Goal: Task Accomplishment & Management: Complete application form

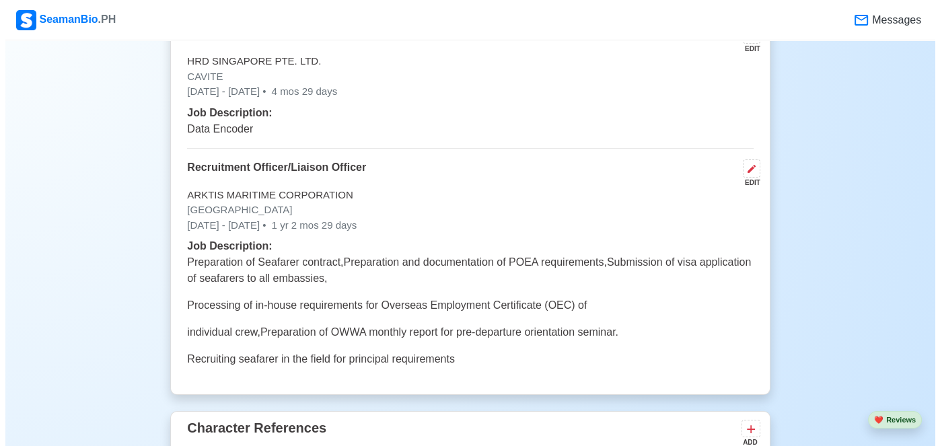
scroll to position [3969, 0]
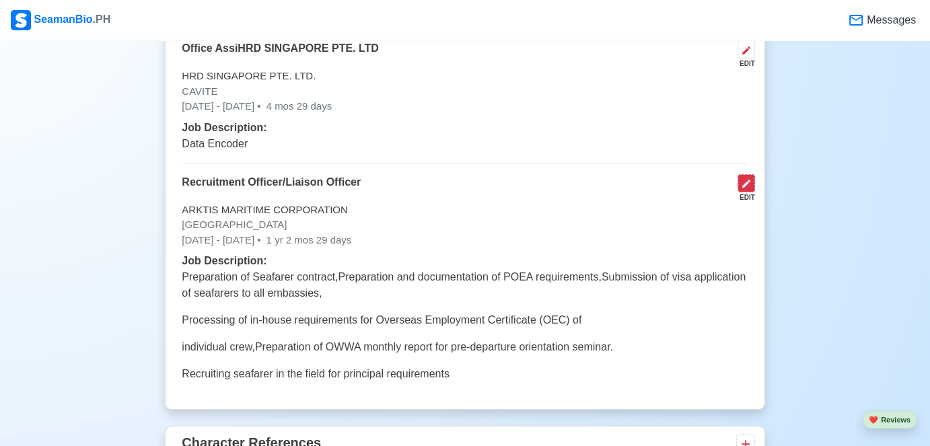
click at [744, 180] on icon at bounding box center [746, 184] width 8 height 8
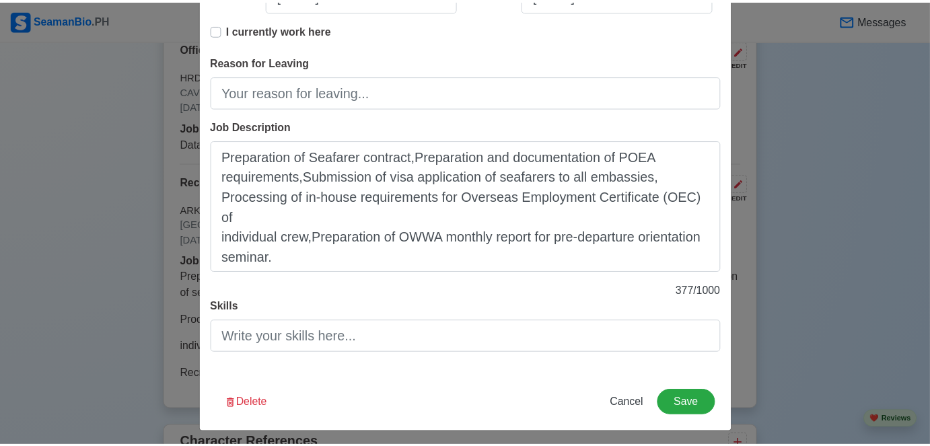
scroll to position [296, 0]
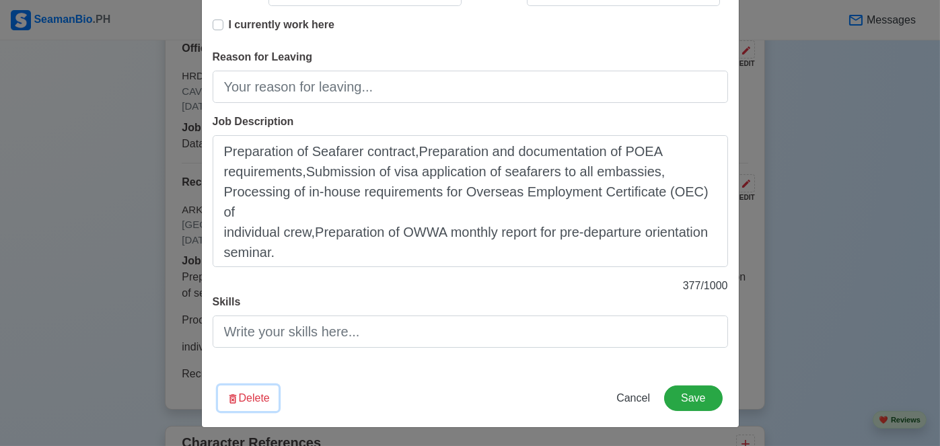
click at [262, 396] on button "Delete" at bounding box center [248, 398] width 61 height 26
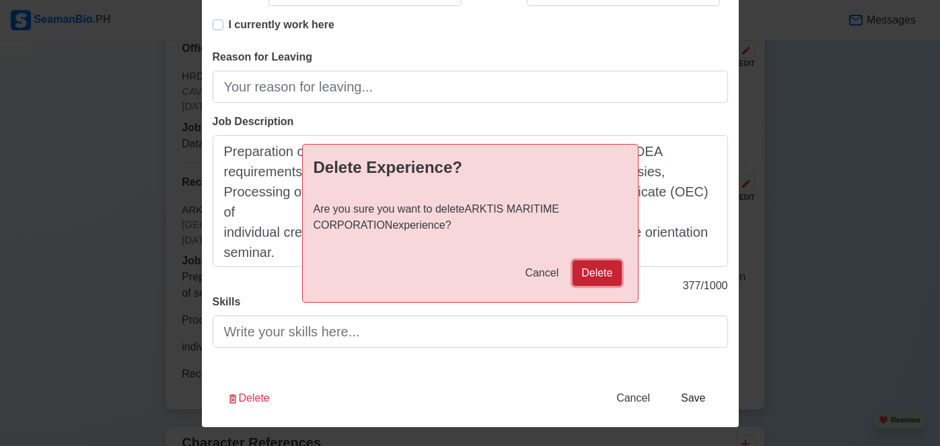
click at [590, 273] on button "Delete" at bounding box center [596, 273] width 48 height 26
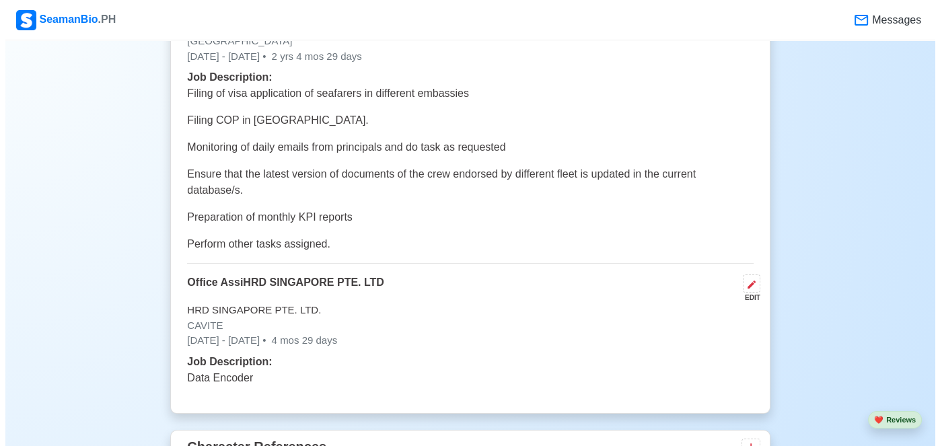
scroll to position [3700, 0]
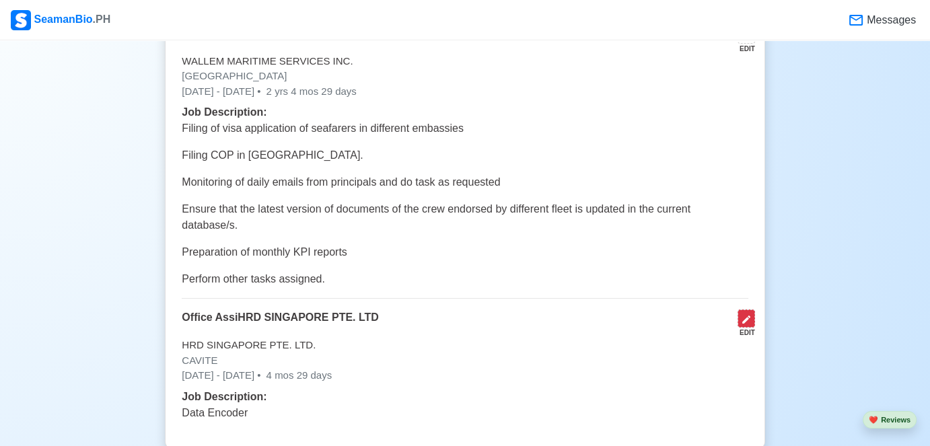
click at [743, 316] on icon at bounding box center [746, 320] width 8 height 8
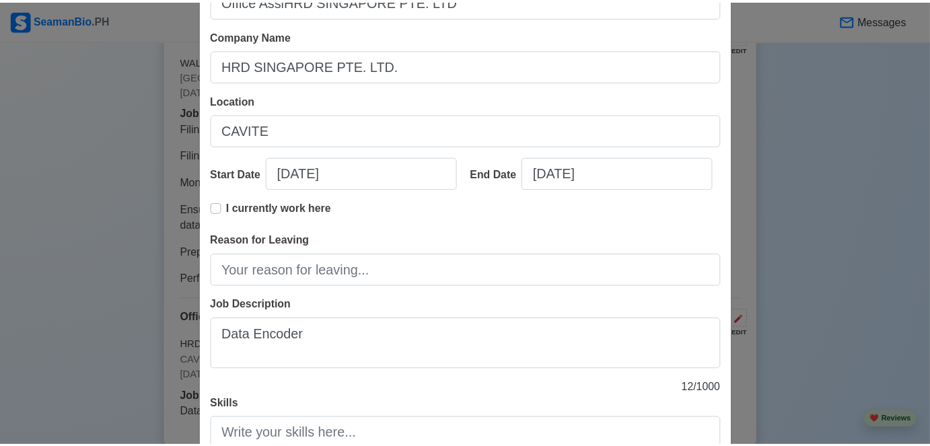
scroll to position [215, 0]
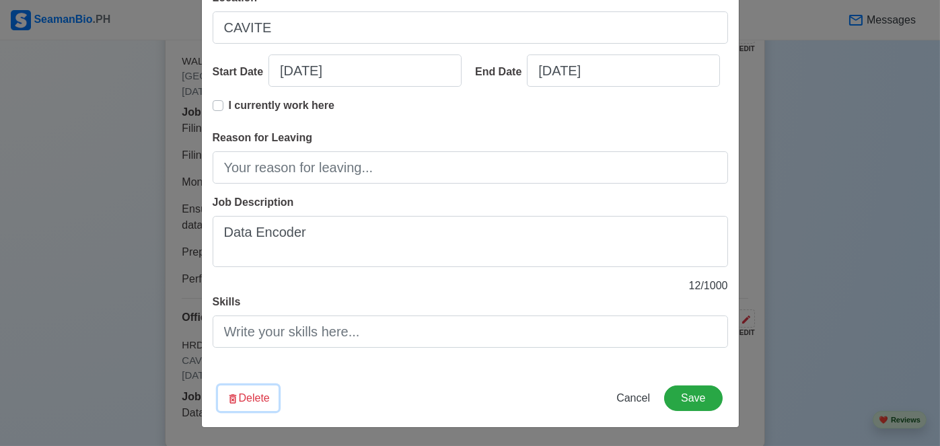
click at [255, 387] on button "Delete" at bounding box center [248, 398] width 61 height 26
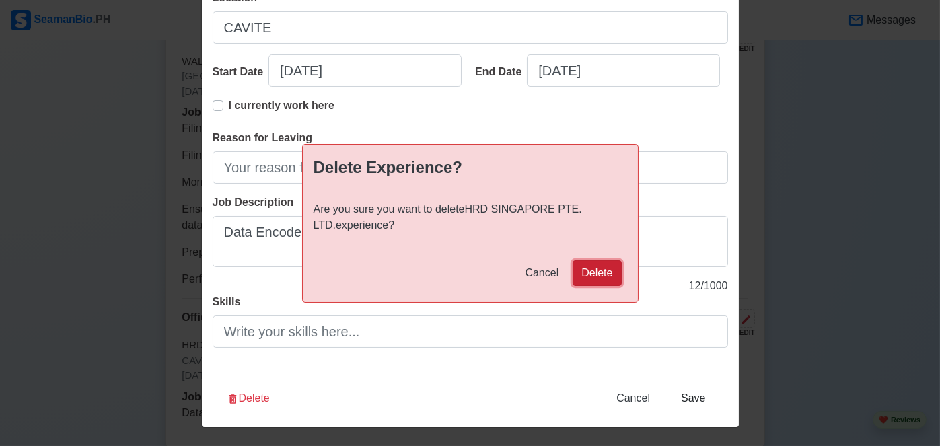
click at [599, 276] on button "Delete" at bounding box center [596, 273] width 48 height 26
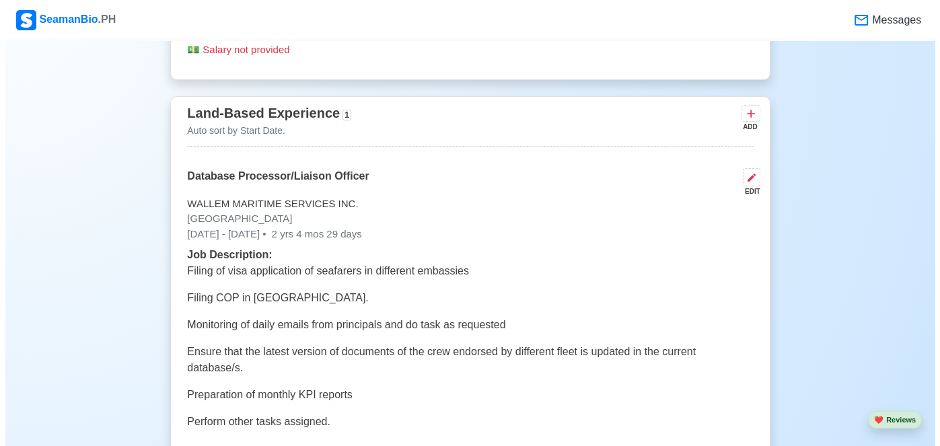
scroll to position [3498, 0]
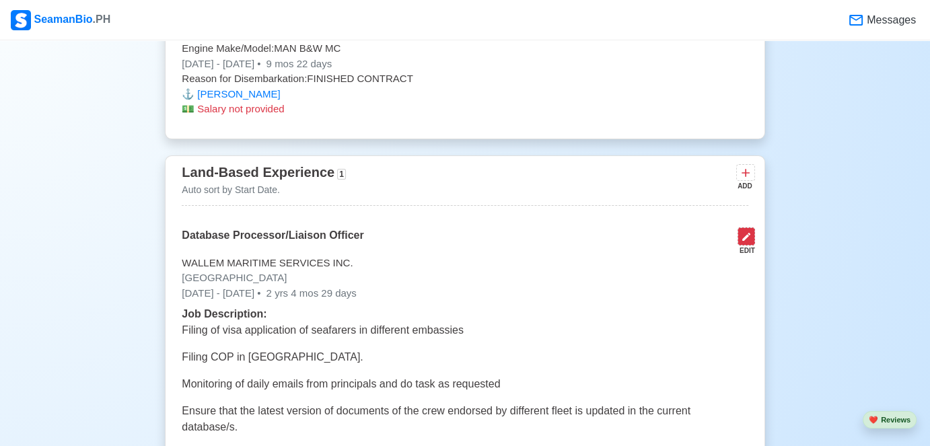
click at [748, 231] on icon at bounding box center [746, 236] width 11 height 11
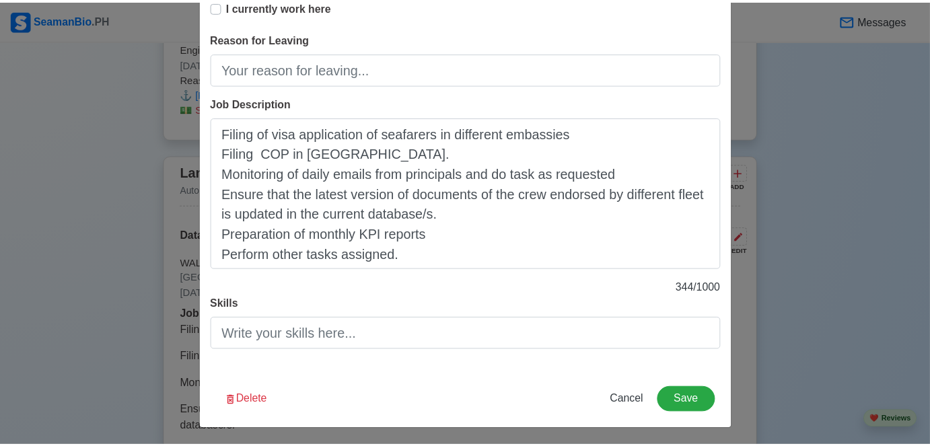
scroll to position [316, 0]
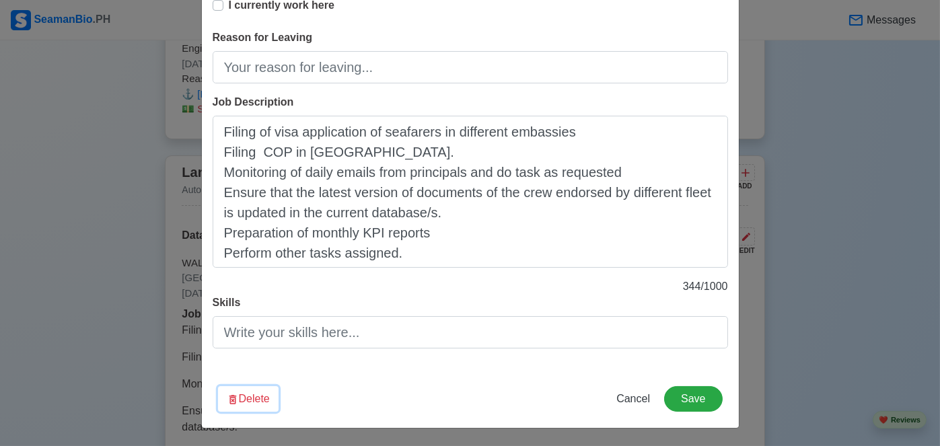
click at [246, 402] on button "Delete" at bounding box center [248, 399] width 61 height 26
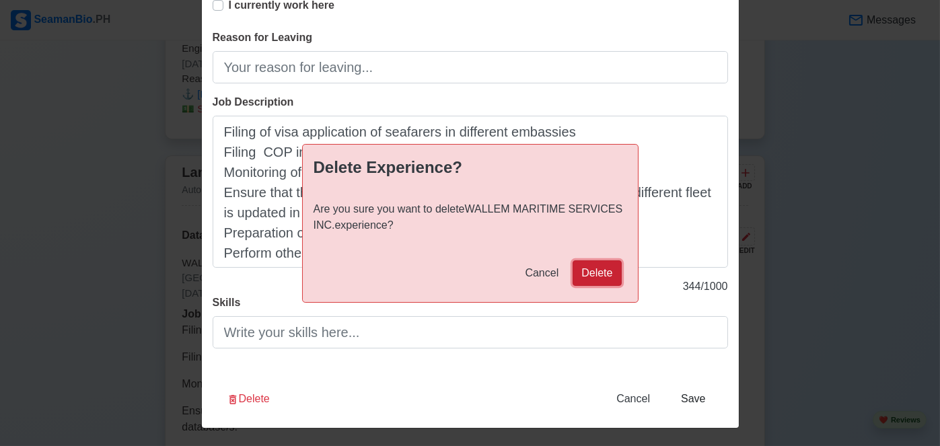
click at [587, 268] on button "Delete" at bounding box center [596, 273] width 48 height 26
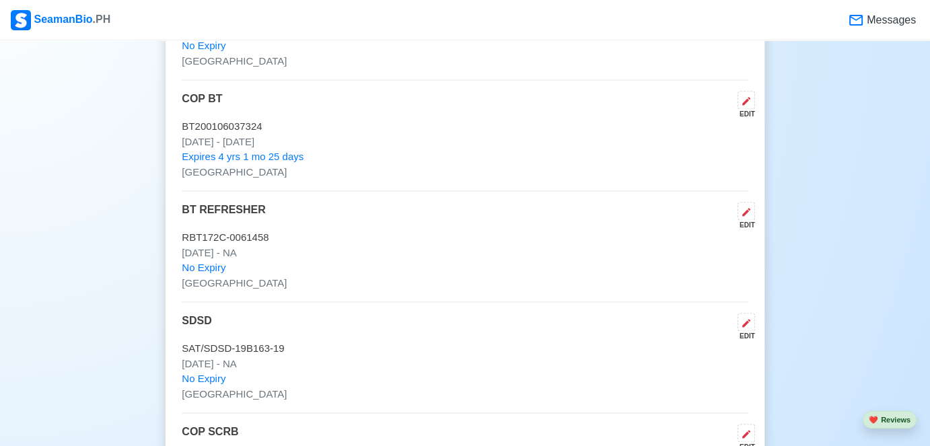
scroll to position [2018, 0]
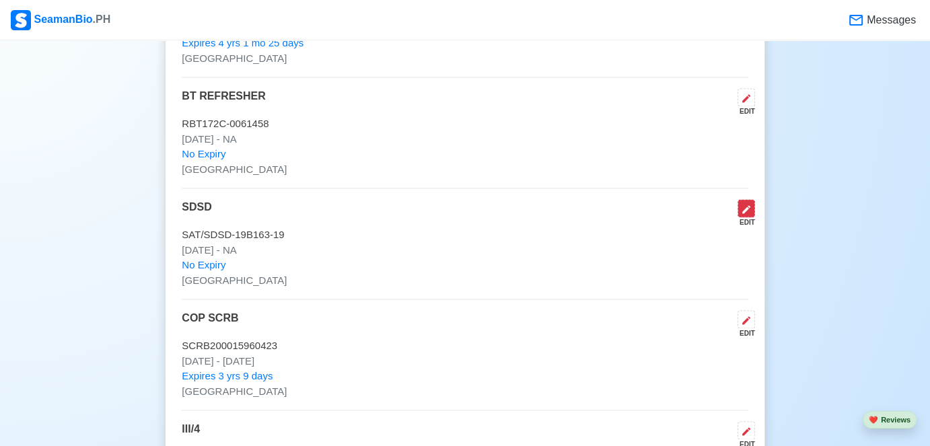
click at [745, 207] on icon at bounding box center [746, 209] width 11 height 11
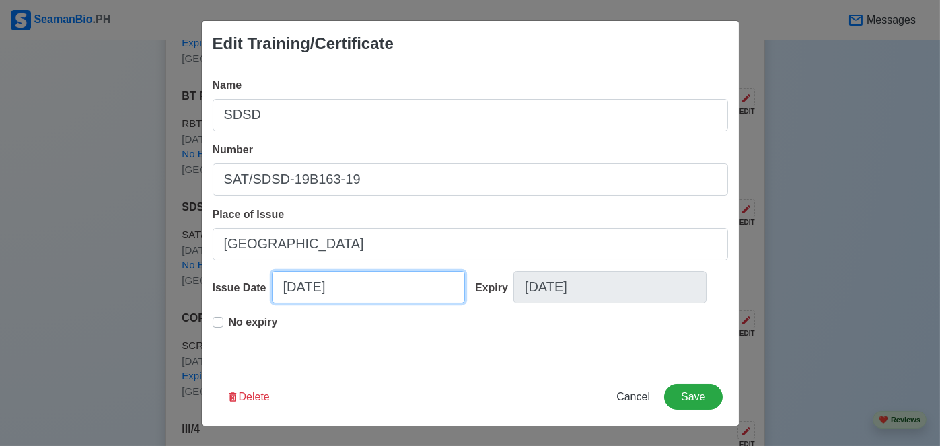
select select "****"
select select "********"
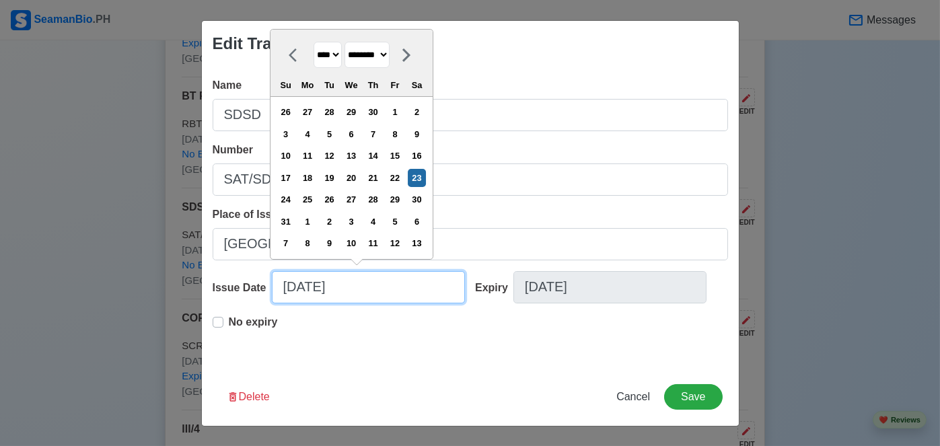
drag, startPoint x: 355, startPoint y: 288, endPoint x: 282, endPoint y: 287, distance: 72.7
click at [282, 287] on input "12/23/2023" at bounding box center [368, 287] width 193 height 32
click at [321, 58] on select "**** **** **** **** **** **** **** **** **** **** **** **** **** **** **** ****…" at bounding box center [327, 55] width 28 height 26
select select "****"
click at [313, 65] on select "**** **** **** **** **** **** **** **** **** **** **** **** **** **** **** ****…" at bounding box center [327, 55] width 28 height 26
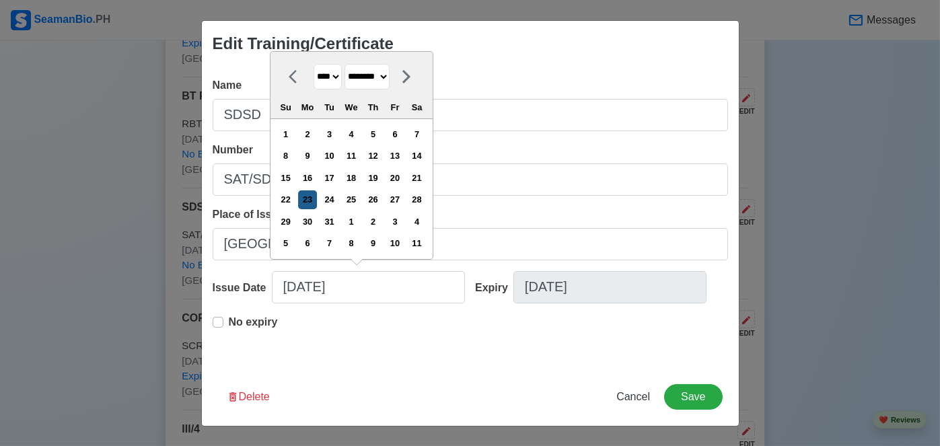
click at [315, 204] on div "23" at bounding box center [308, 199] width 18 height 18
type input "12/23/2019"
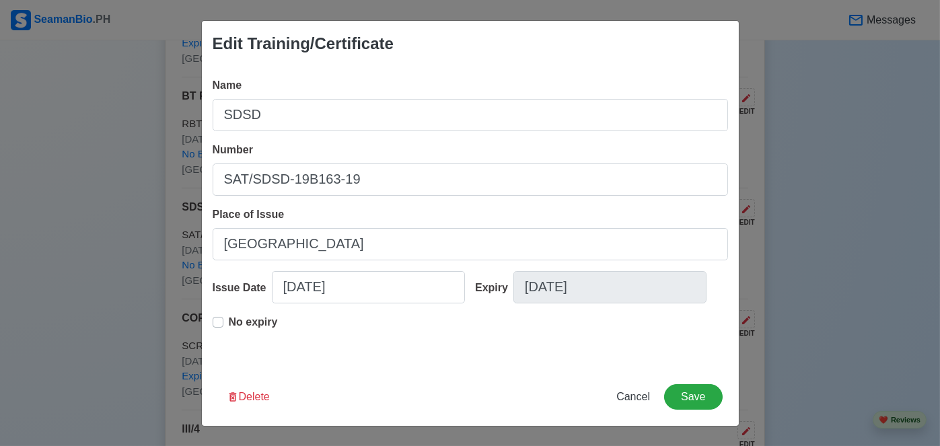
click at [499, 289] on div "Expiry 08/25/2025" at bounding box center [596, 292] width 263 height 43
click at [501, 346] on div "No expiry" at bounding box center [470, 335] width 515 height 43
click at [490, 290] on div "Expiry" at bounding box center [494, 288] width 38 height 16
click at [488, 290] on div "Expiry" at bounding box center [494, 288] width 38 height 16
click at [689, 394] on button "Save" at bounding box center [693, 397] width 58 height 26
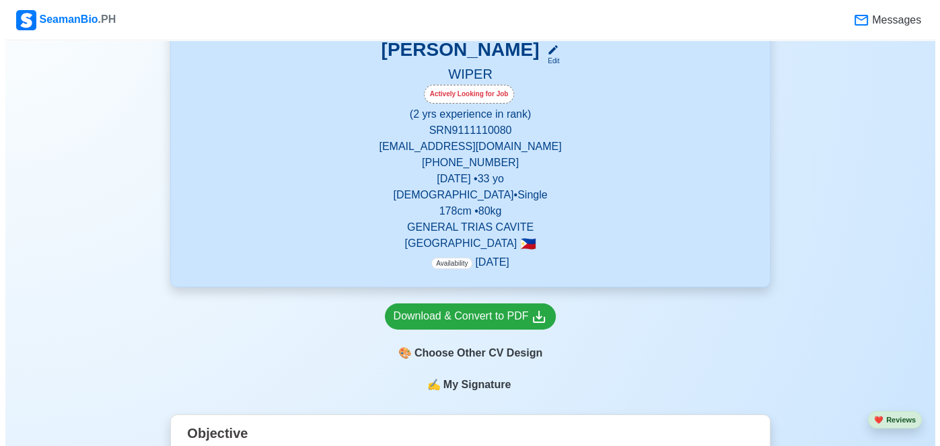
scroll to position [202, 0]
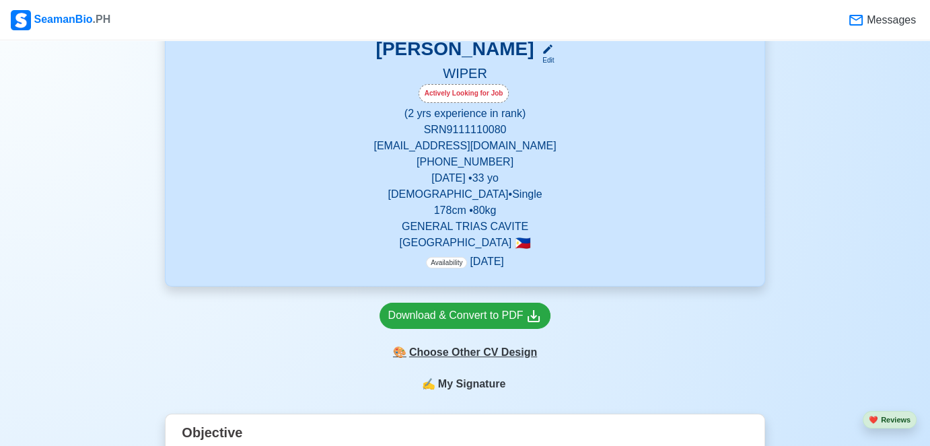
click at [504, 357] on div "🎨 Choose Other CV Design" at bounding box center [465, 353] width 172 height 26
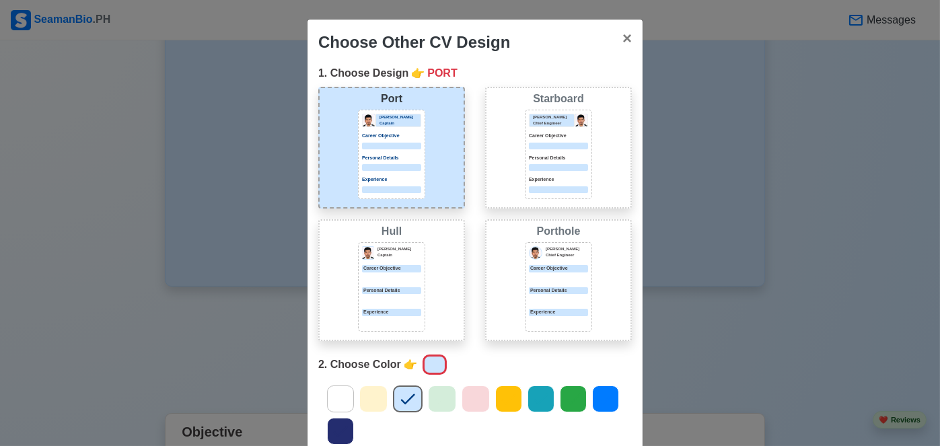
click at [568, 260] on div "Jeffrey Gil Chief Engineer Career Objective Personal Details Experience" at bounding box center [558, 286] width 67 height 89
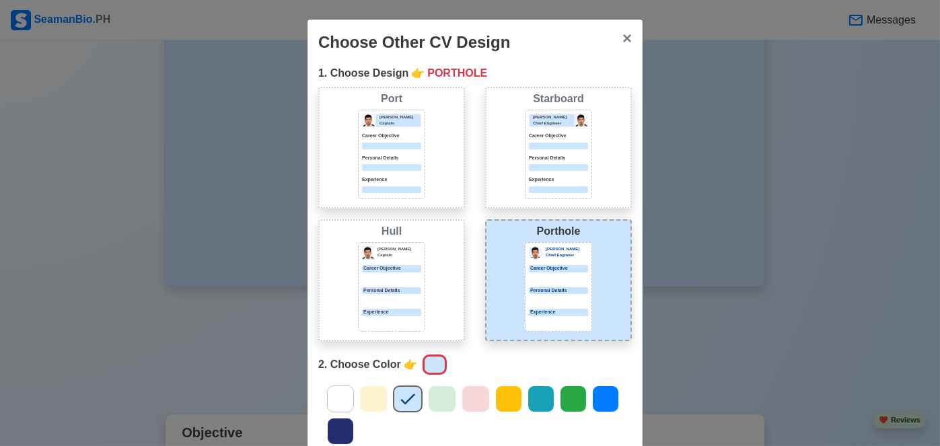
click at [431, 168] on div "Port Donald Cris Captain Career Objective Personal Details Experience" at bounding box center [391, 148] width 147 height 122
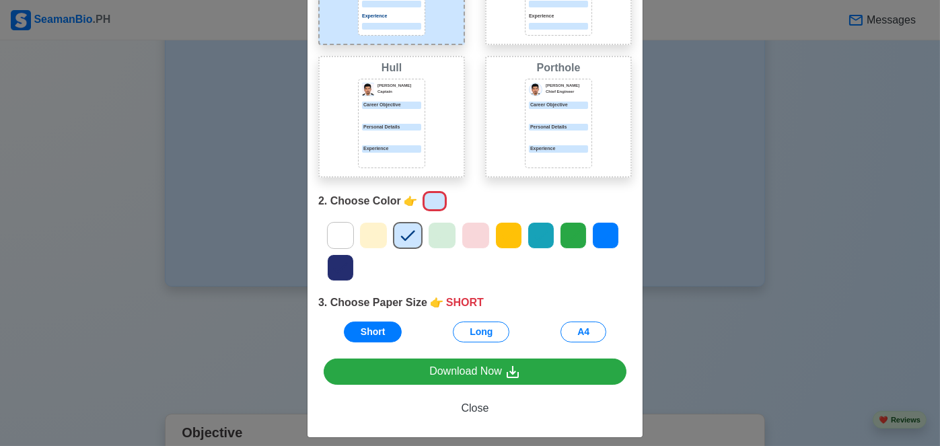
scroll to position [172, 0]
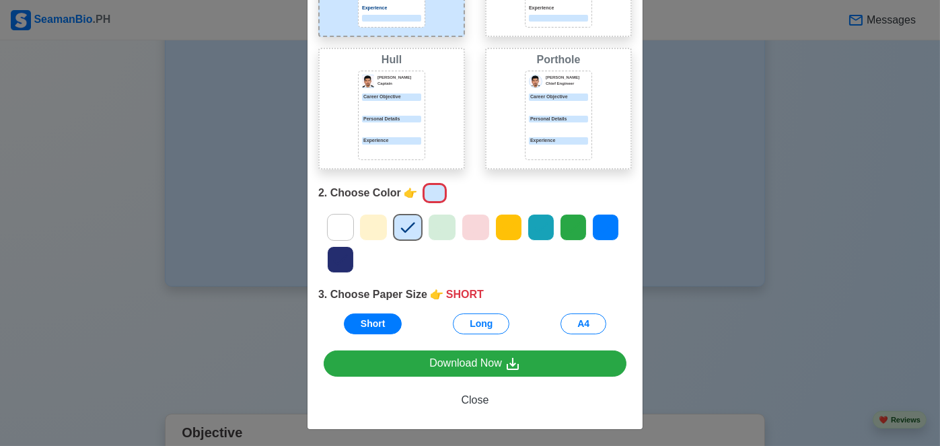
click at [595, 220] on icon at bounding box center [605, 227] width 20 height 20
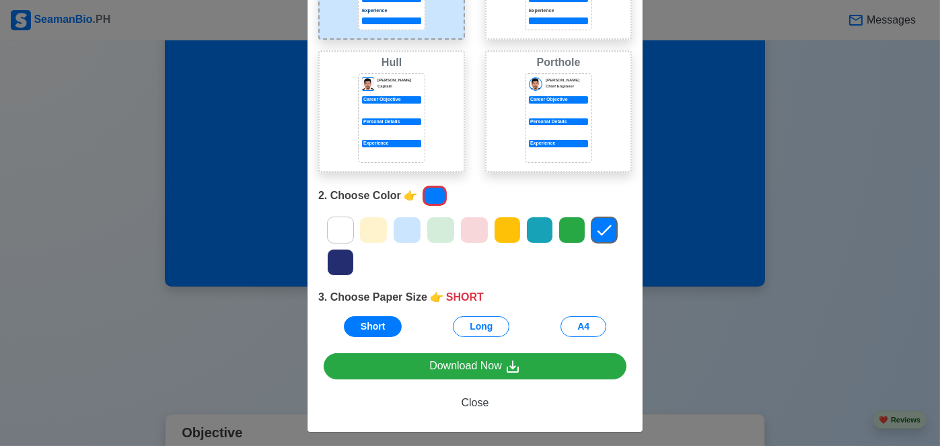
scroll to position [0, 0]
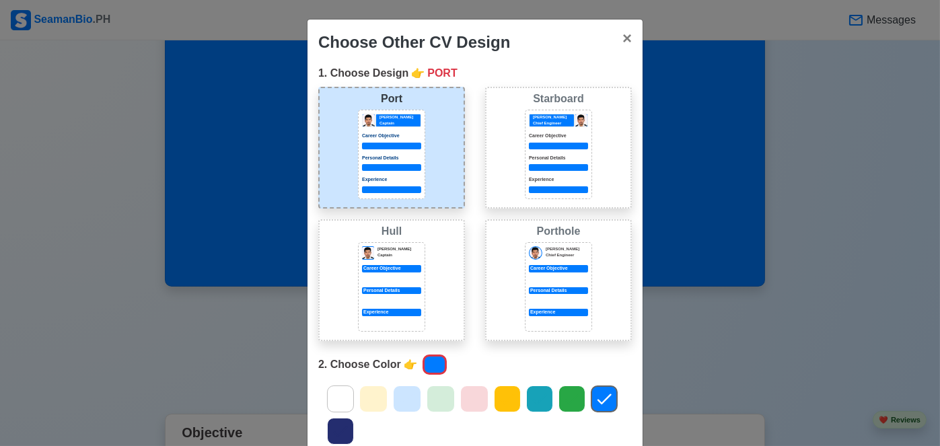
click at [535, 255] on div at bounding box center [535, 252] width 13 height 13
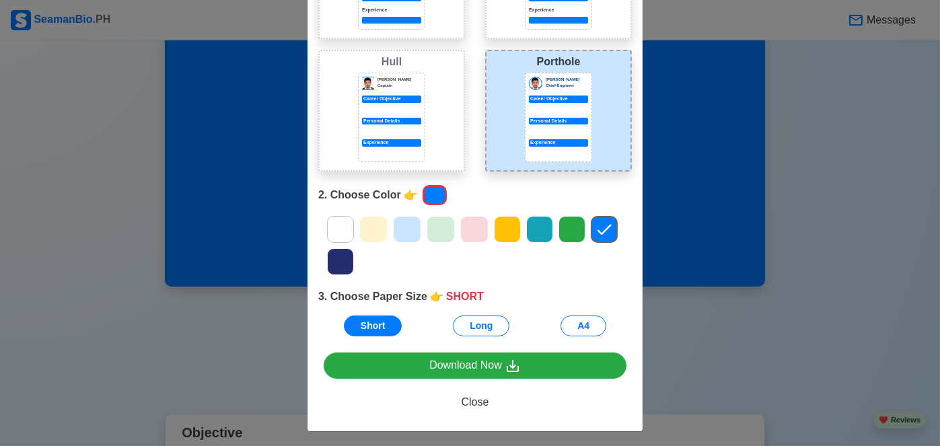
scroll to position [172, 0]
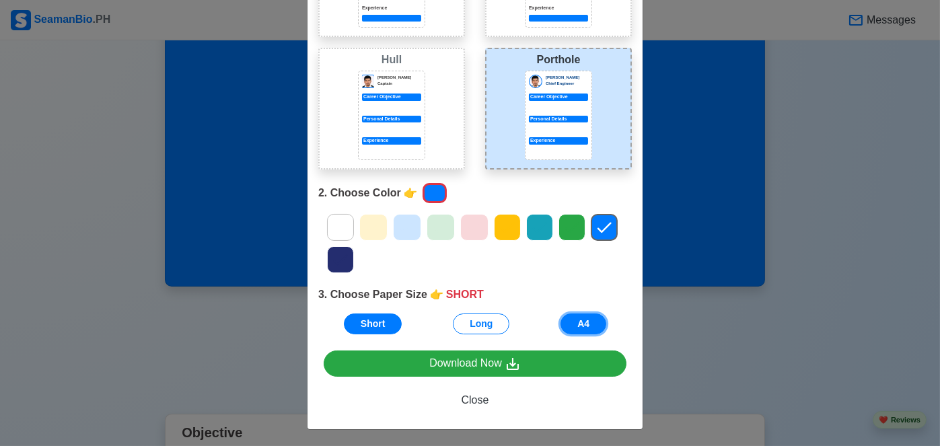
click at [593, 323] on button "A4" at bounding box center [583, 323] width 46 height 21
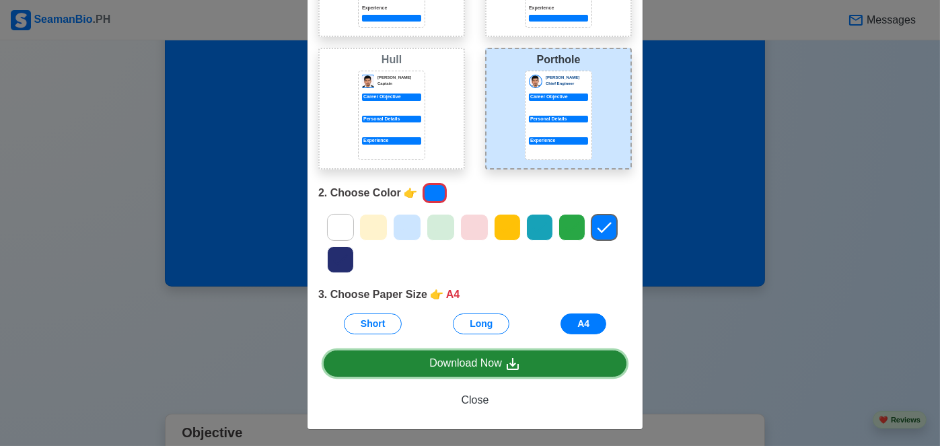
click at [512, 367] on icon at bounding box center [513, 364] width 16 height 16
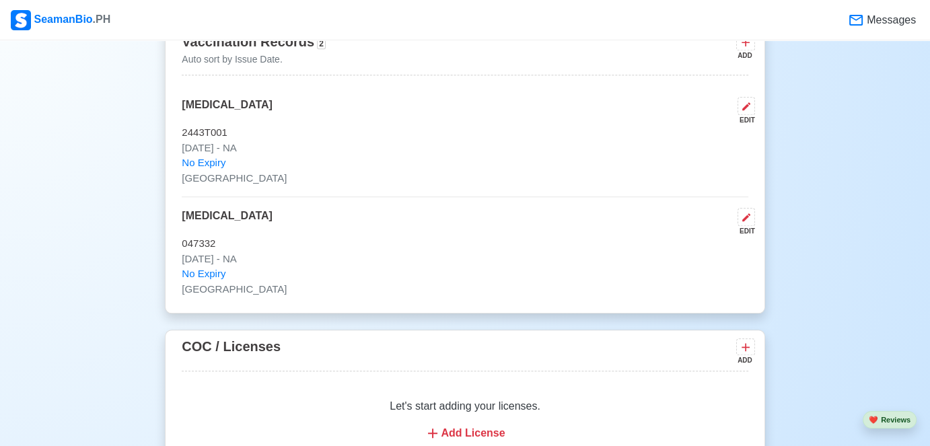
scroll to position [1278, 0]
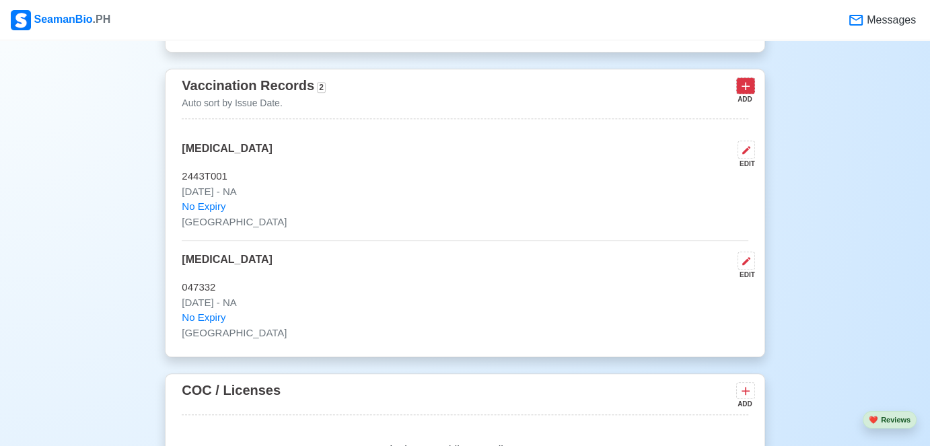
click at [746, 90] on button at bounding box center [745, 85] width 19 height 17
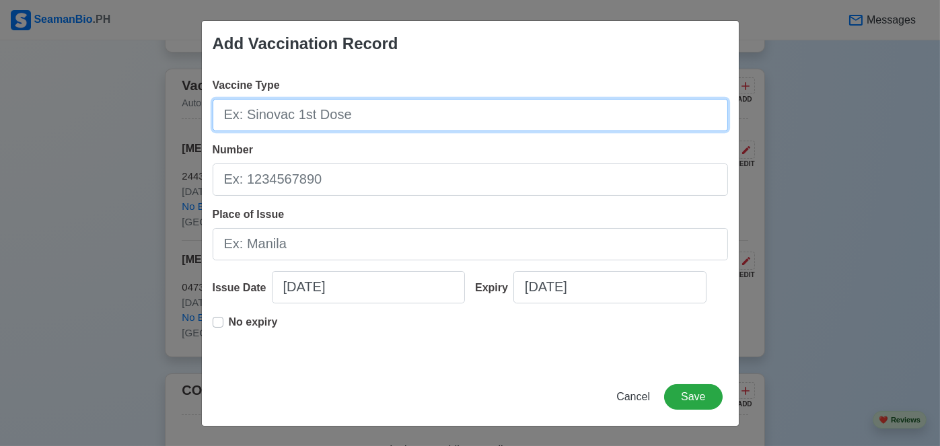
click at [259, 119] on input "Vaccine Type" at bounding box center [470, 115] width 515 height 32
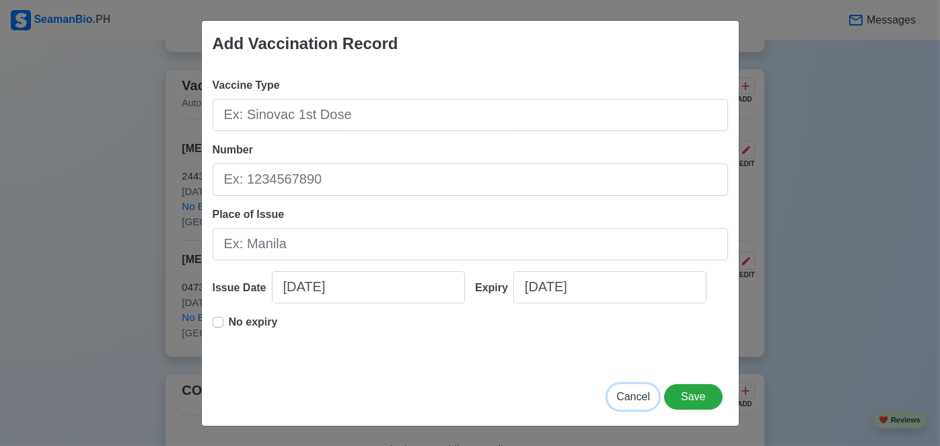
click at [627, 392] on span "Cancel" at bounding box center [633, 396] width 34 height 11
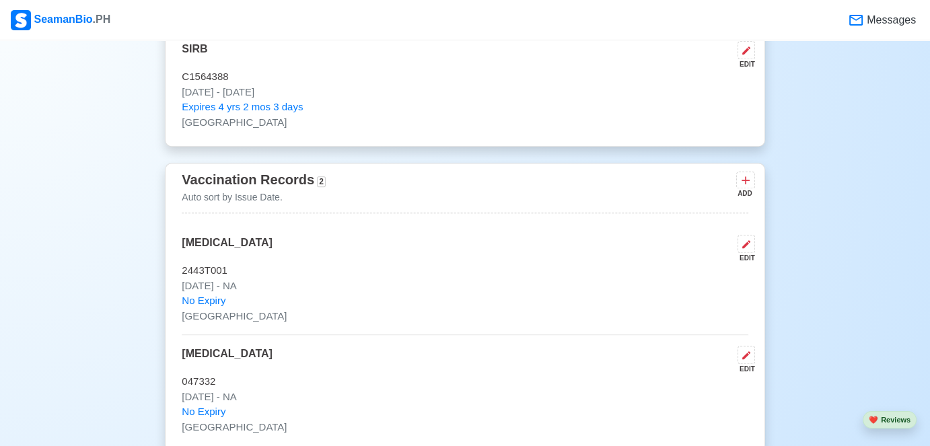
scroll to position [1211, 0]
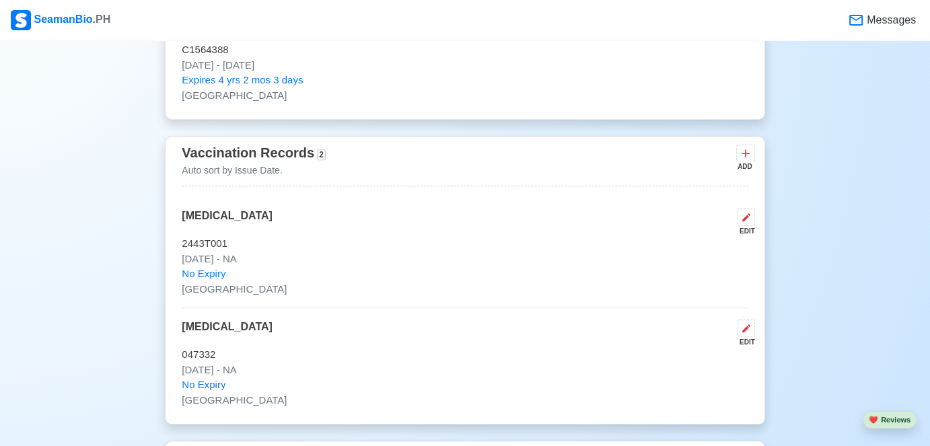
click at [745, 161] on div "ADD" at bounding box center [744, 166] width 16 height 10
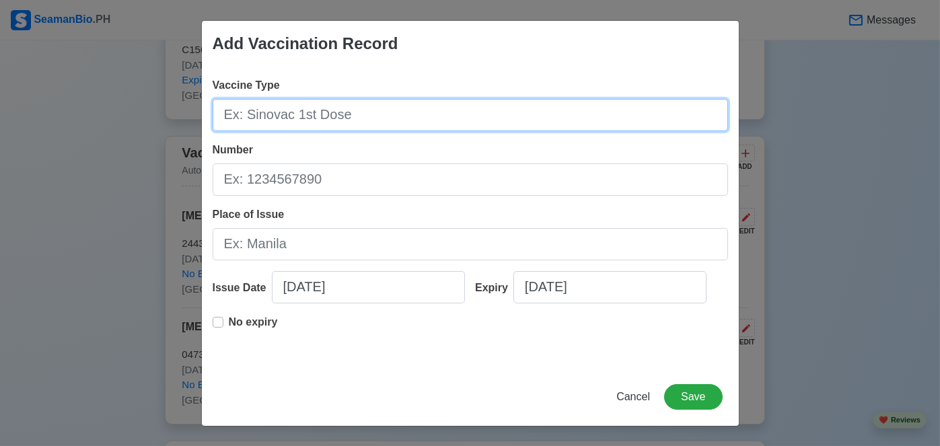
click at [377, 119] on input "Vaccine Type" at bounding box center [470, 115] width 515 height 32
type input "Moderna 1st Dose"
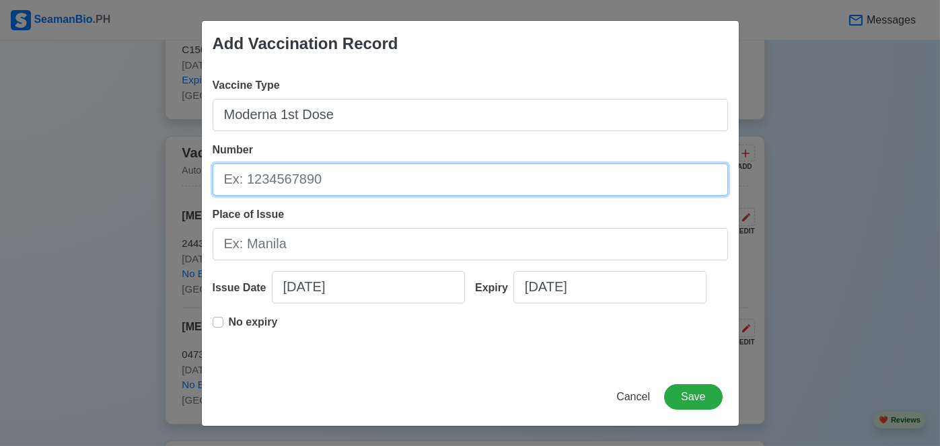
click at [351, 182] on input "Number" at bounding box center [470, 179] width 515 height 32
type input "057D21A"
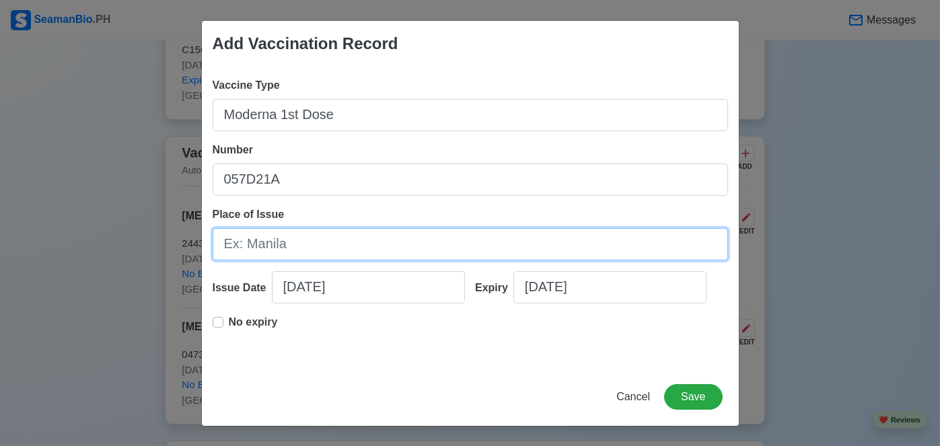
click at [253, 249] on input "Place of Issue" at bounding box center [470, 244] width 515 height 32
type input "[GEOGRAPHIC_DATA]"
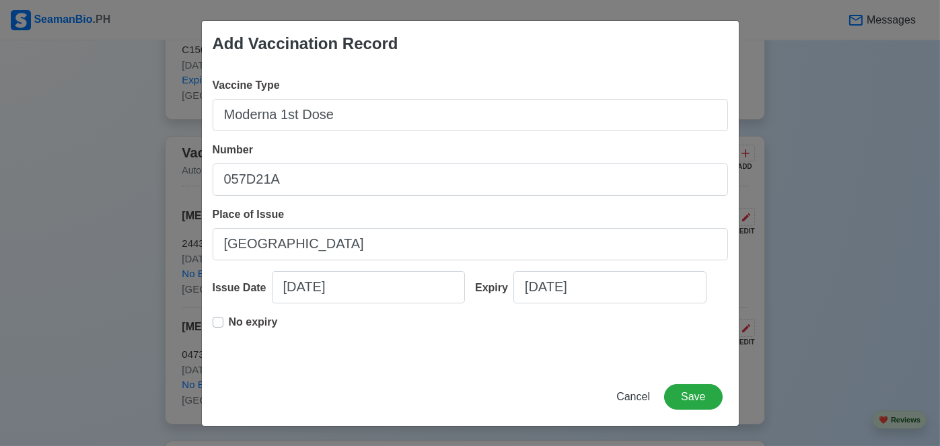
click at [346, 340] on div "No expiry" at bounding box center [470, 335] width 515 height 43
click at [229, 324] on label "No expiry" at bounding box center [253, 327] width 49 height 27
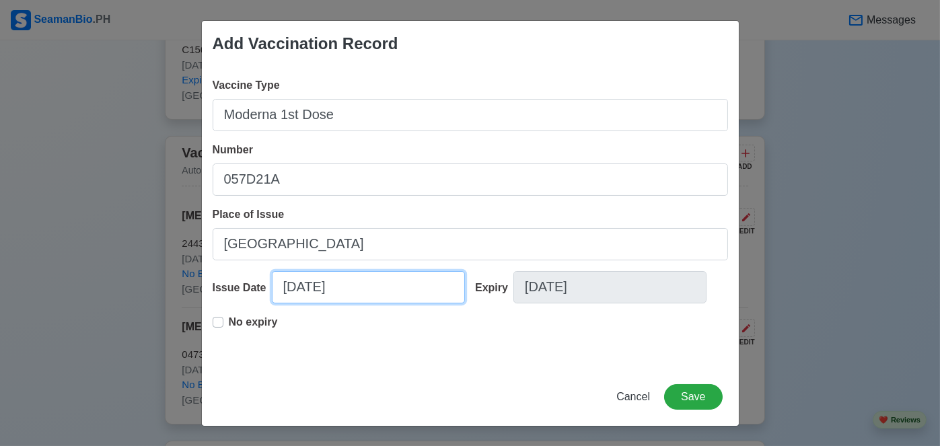
click at [348, 290] on input "[DATE]" at bounding box center [368, 287] width 193 height 32
select select "****"
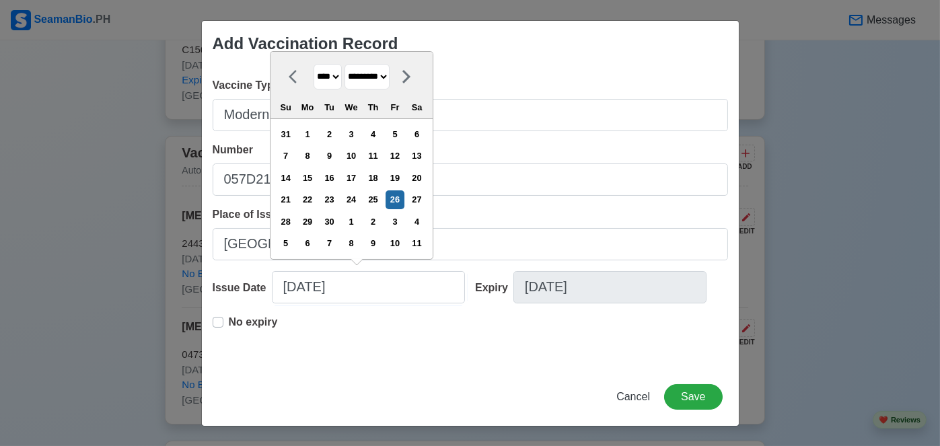
click at [297, 79] on icon at bounding box center [297, 77] width 16 height 16
select select "******"
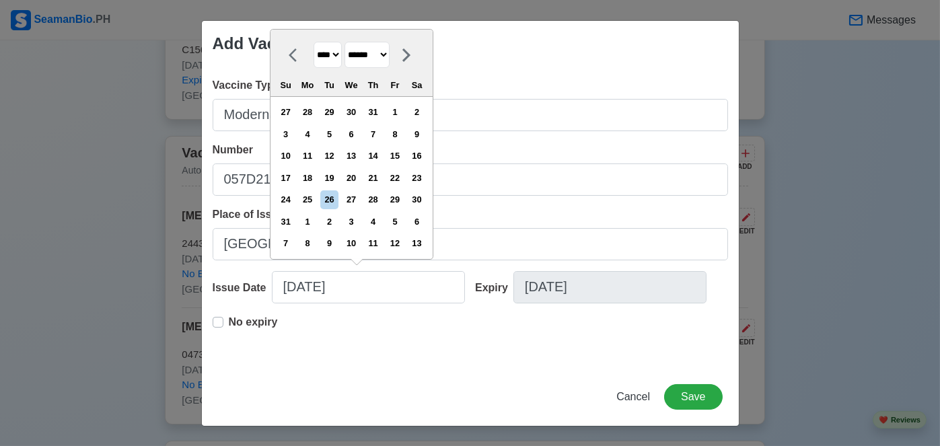
click at [330, 59] on select "**** **** **** **** **** **** **** **** **** **** **** **** **** **** **** ****…" at bounding box center [327, 55] width 28 height 26
select select "****"
click at [313, 65] on select "**** **** **** **** **** **** **** **** **** **** **** **** **** **** **** ****…" at bounding box center [327, 55] width 28 height 26
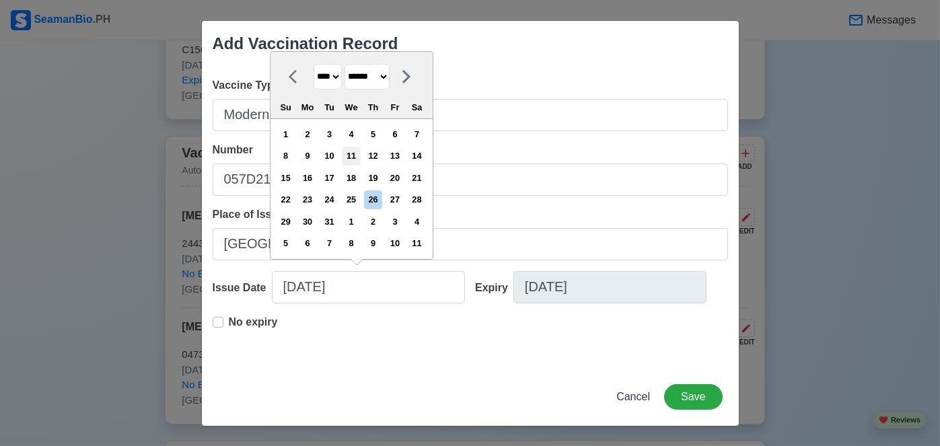
click at [360, 156] on div "11" at bounding box center [351, 156] width 18 height 18
type input "[DATE]"
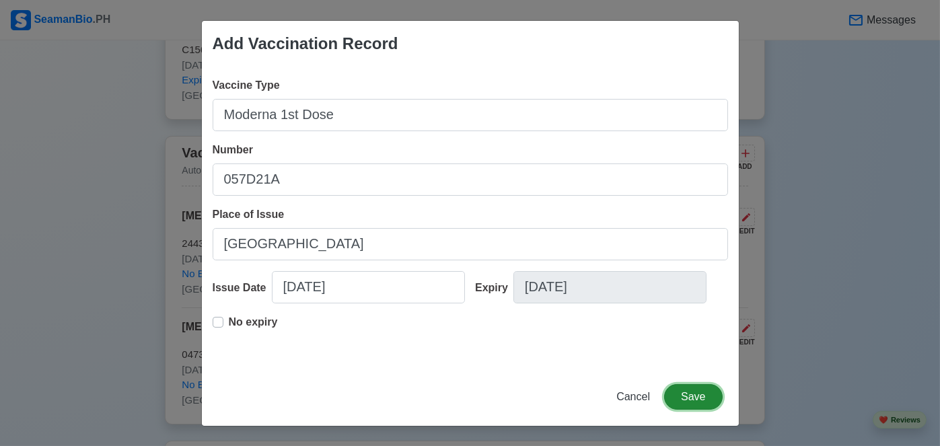
click at [705, 400] on button "Save" at bounding box center [693, 397] width 58 height 26
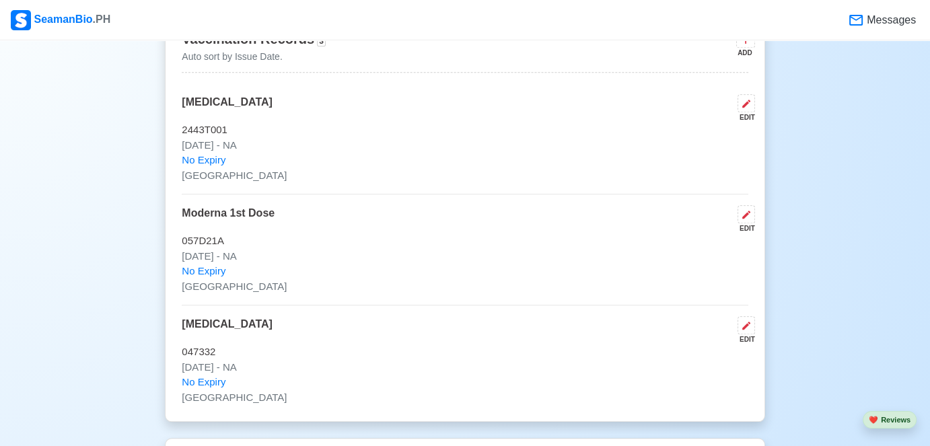
scroll to position [1278, 0]
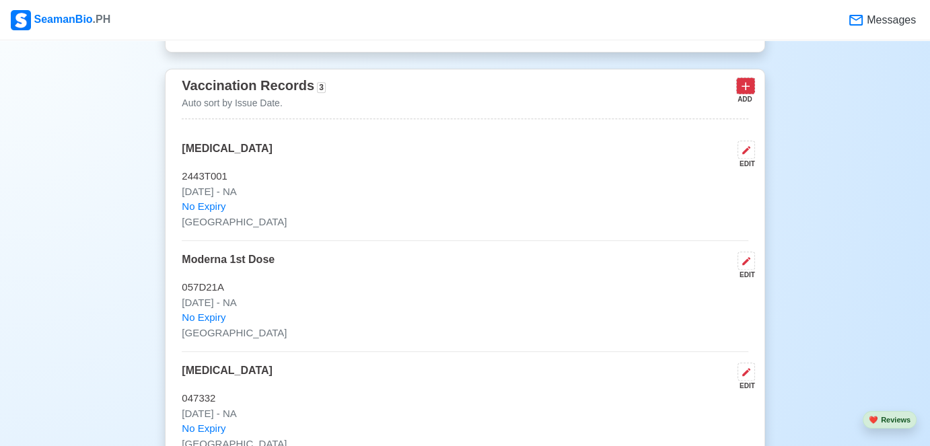
click at [747, 89] on icon at bounding box center [745, 85] width 13 height 13
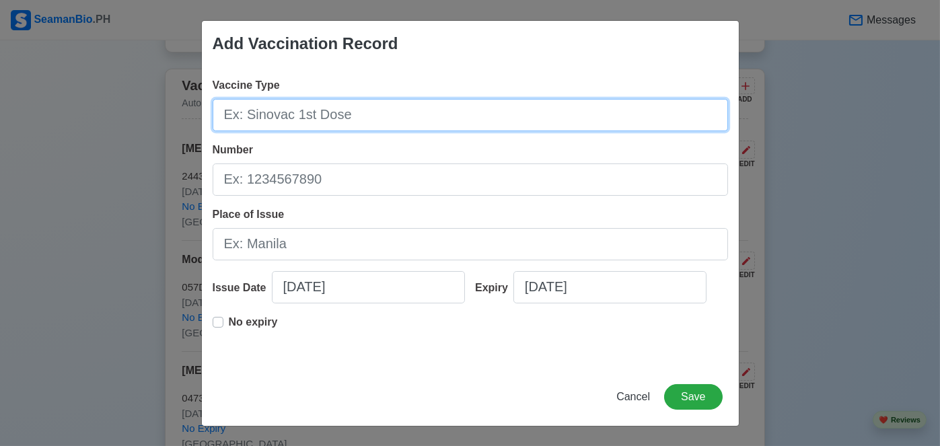
click at [339, 116] on input "Vaccine Type" at bounding box center [470, 115] width 515 height 32
type input "Moderna 2nd Dose"
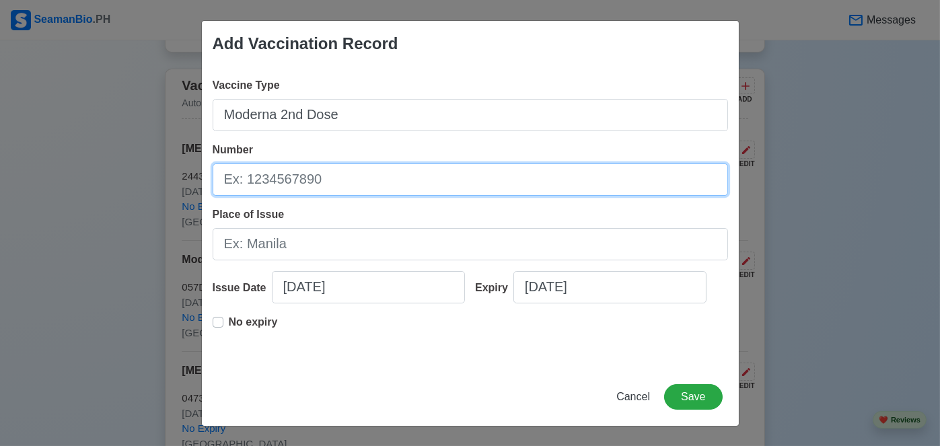
click at [320, 186] on input "Number" at bounding box center [470, 179] width 515 height 32
type input "939900"
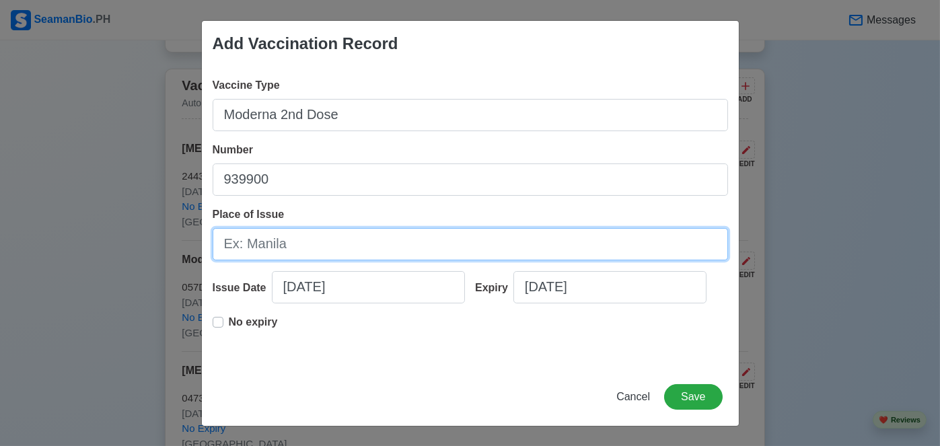
click at [291, 239] on input "Place of Issue" at bounding box center [470, 244] width 515 height 32
drag, startPoint x: 308, startPoint y: 249, endPoint x: 217, endPoint y: 239, distance: 91.4
click at [217, 239] on input "[GEOGRAPHIC_DATA]" at bounding box center [470, 244] width 515 height 32
type input "[GEOGRAPHIC_DATA]"
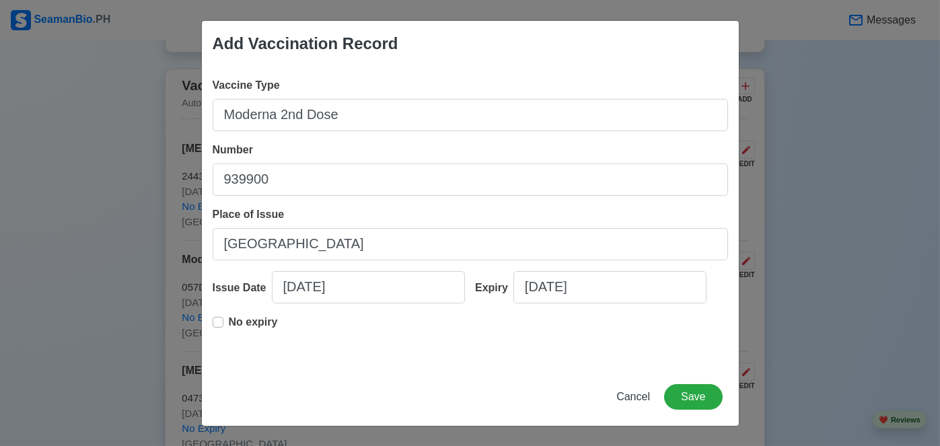
click at [126, 206] on div "Add Vaccination Record Vaccine Type Moderna 2nd Dose Number 939900 Place of Iss…" at bounding box center [470, 223] width 940 height 446
click at [229, 322] on label "No expiry" at bounding box center [253, 327] width 49 height 27
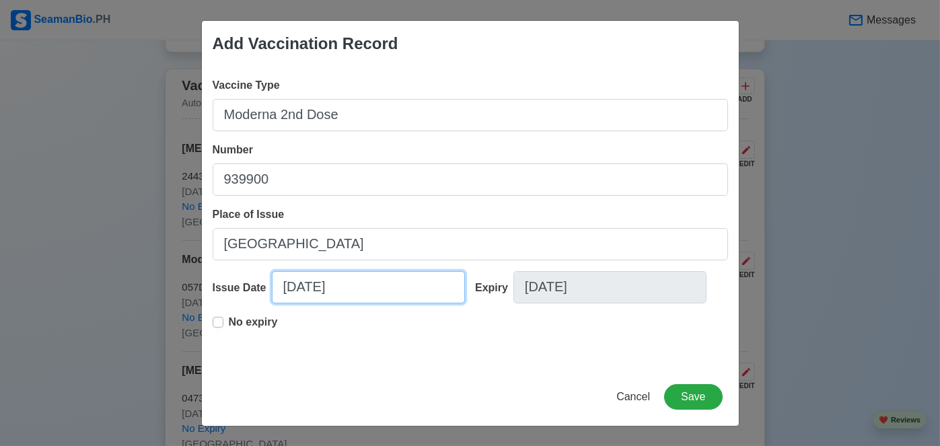
click at [346, 291] on input "[DATE]" at bounding box center [368, 287] width 193 height 32
select select "****"
select select "*********"
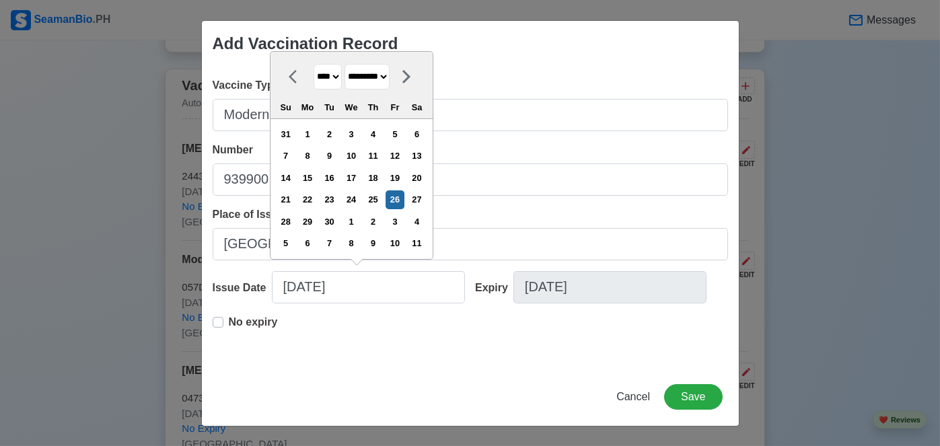
click at [337, 76] on select "**** **** **** **** **** **** **** **** **** **** **** **** **** **** **** ****…" at bounding box center [327, 77] width 28 height 26
select select "****"
click at [313, 65] on select "**** **** **** **** **** **** **** **** **** **** **** **** **** **** **** ****…" at bounding box center [327, 77] width 28 height 26
click at [337, 200] on div "21" at bounding box center [329, 199] width 18 height 18
type input "[DATE]"
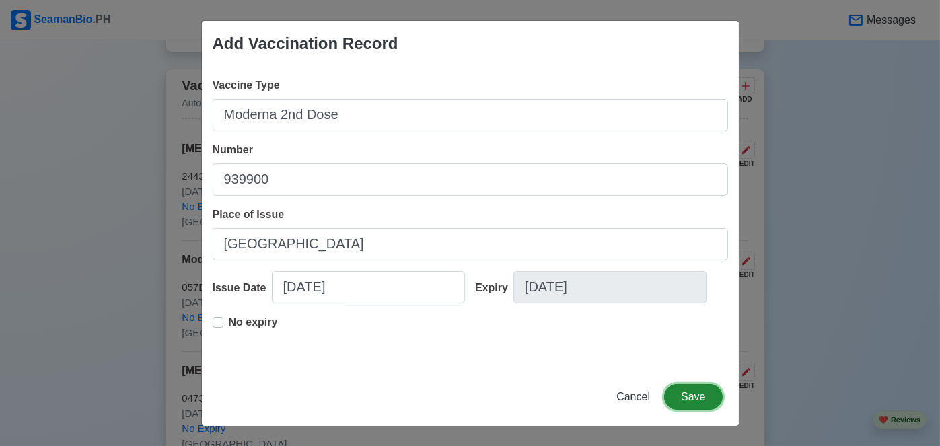
click at [690, 392] on button "Save" at bounding box center [693, 397] width 58 height 26
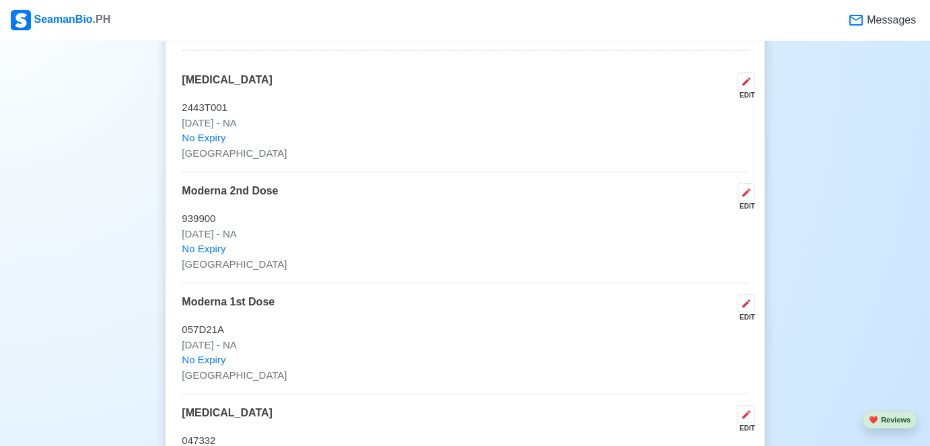
scroll to position [1345, 0]
click at [741, 194] on icon at bounding box center [746, 193] width 11 height 11
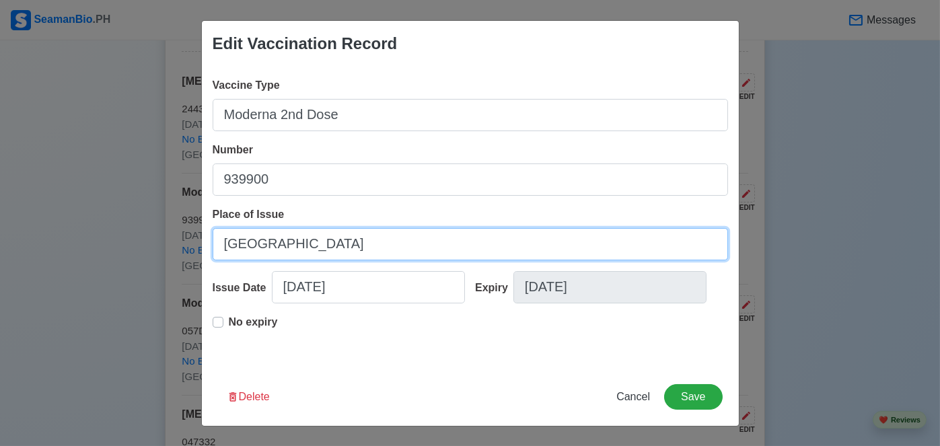
drag, startPoint x: 297, startPoint y: 246, endPoint x: 140, endPoint y: 251, distance: 156.8
click at [140, 251] on div "Edit Vaccination Record Vaccine Type Moderna 2nd Dose Number 939900 Place of Is…" at bounding box center [470, 223] width 940 height 446
type input "[GEOGRAPHIC_DATA]"
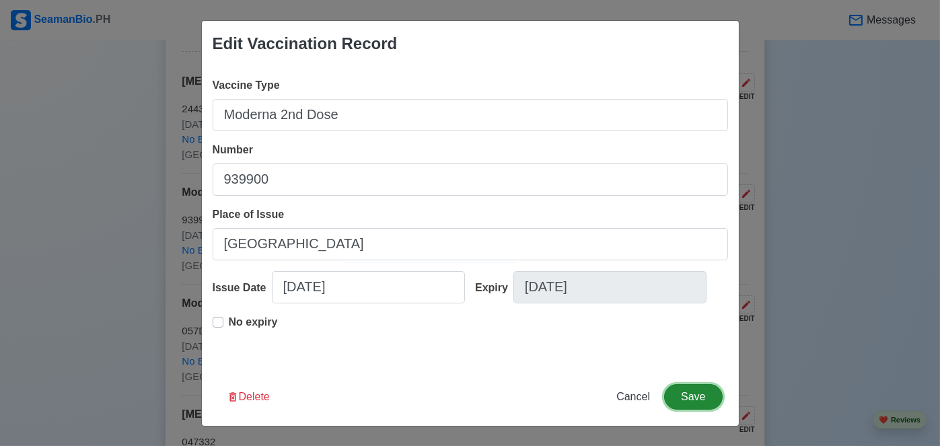
click at [679, 392] on button "Save" at bounding box center [693, 397] width 58 height 26
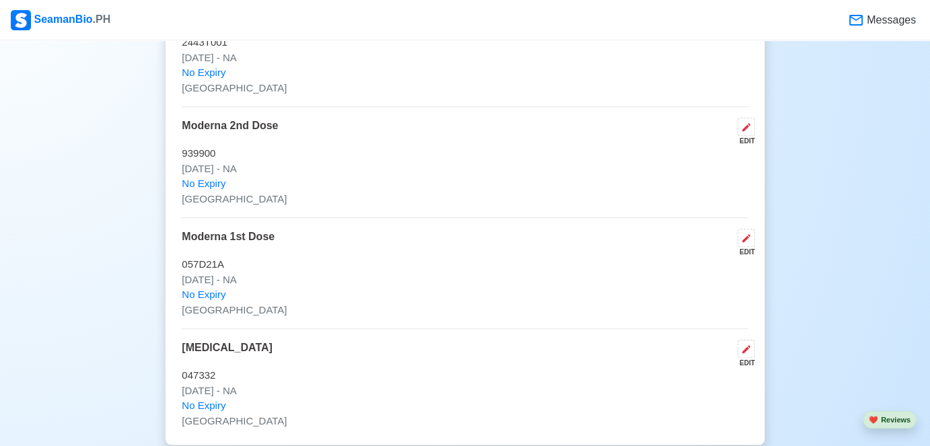
scroll to position [1413, 0]
click at [743, 239] on button at bounding box center [745, 237] width 17 height 18
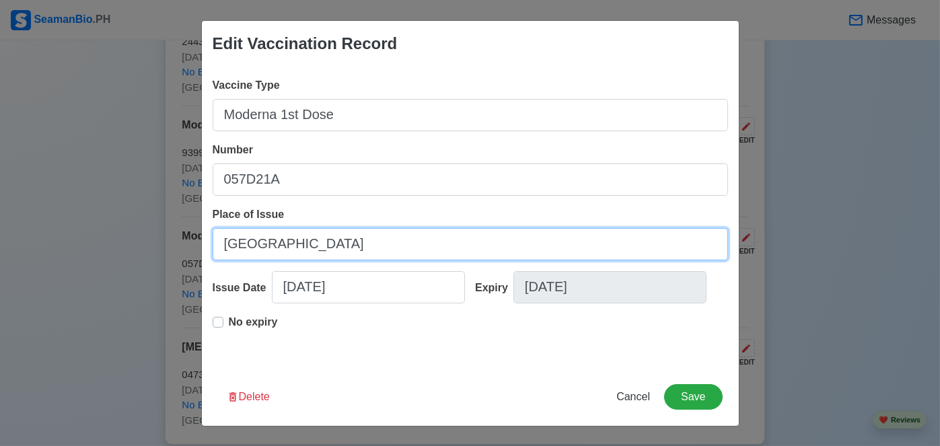
drag, startPoint x: 316, startPoint y: 243, endPoint x: 145, endPoint y: 239, distance: 170.9
click at [145, 239] on div "Edit Vaccination Record Vaccine Type Moderna 1st Dose Number 057D21A Place of I…" at bounding box center [470, 223] width 940 height 446
type input "[GEOGRAPHIC_DATA]"
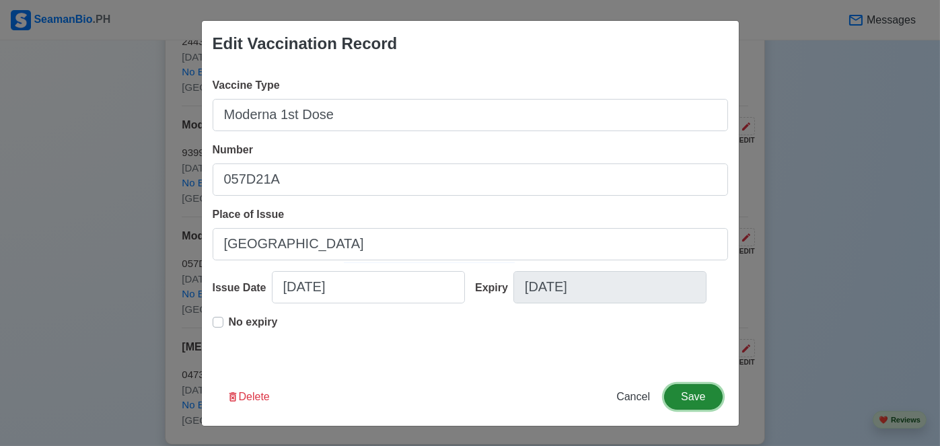
click at [690, 398] on button "Save" at bounding box center [693, 397] width 58 height 26
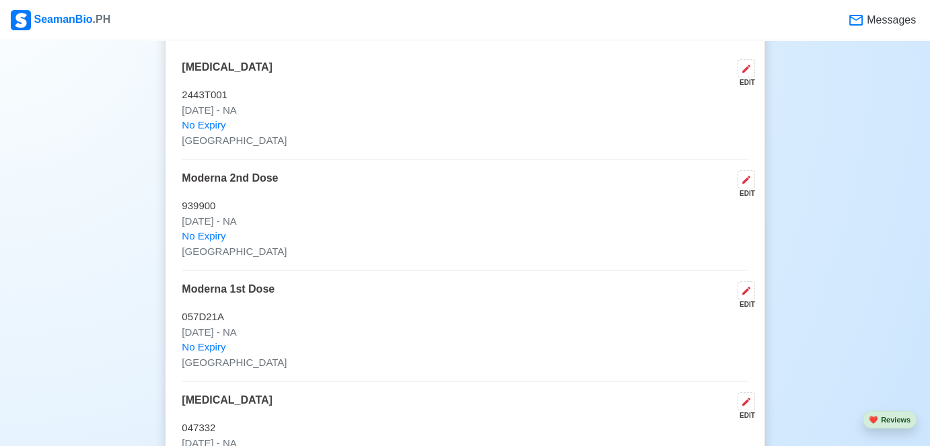
scroll to position [1211, 0]
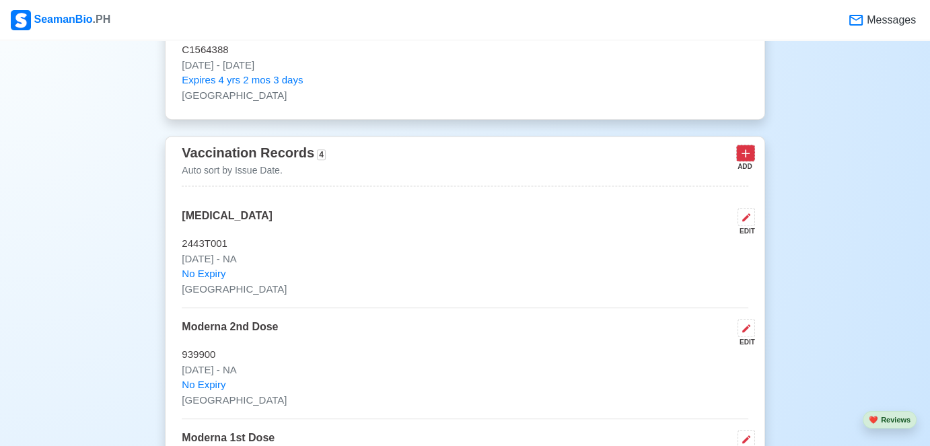
click at [746, 155] on icon at bounding box center [745, 153] width 13 height 13
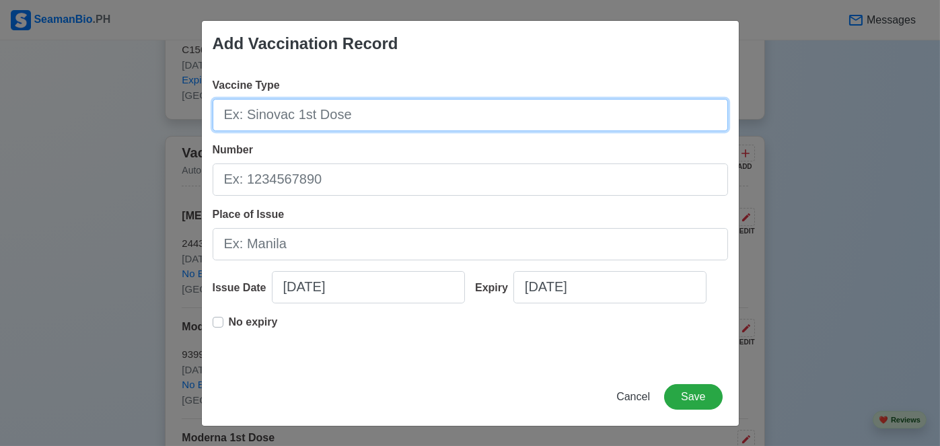
click at [336, 116] on input "Vaccine Type" at bounding box center [470, 115] width 515 height 32
type input "Pfizer Booster Dose"
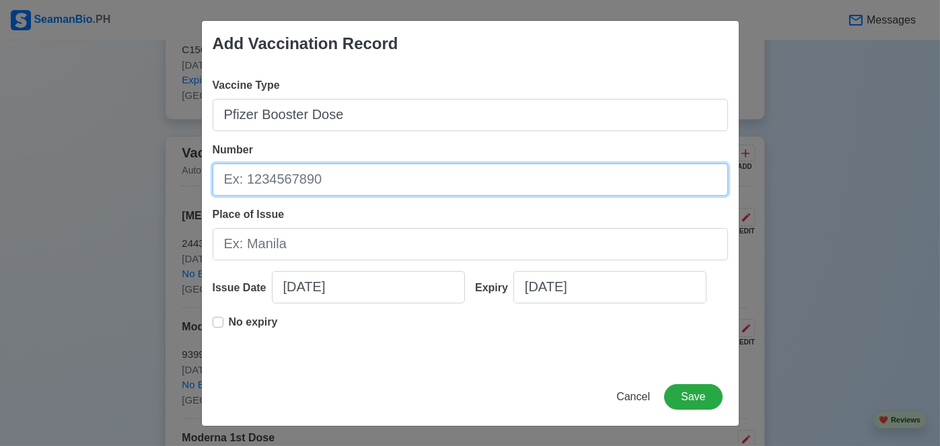
click at [319, 180] on input "Number" at bounding box center [470, 179] width 515 height 32
type input "36021BD"
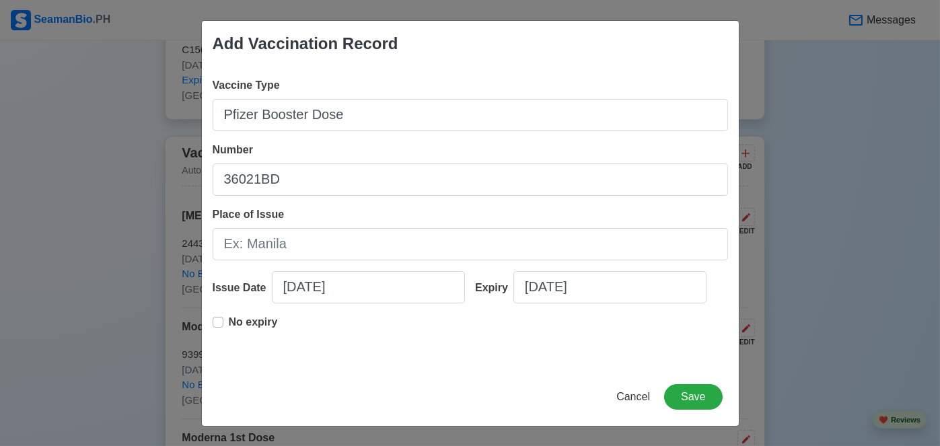
click at [229, 322] on label "No expiry" at bounding box center [253, 327] width 49 height 27
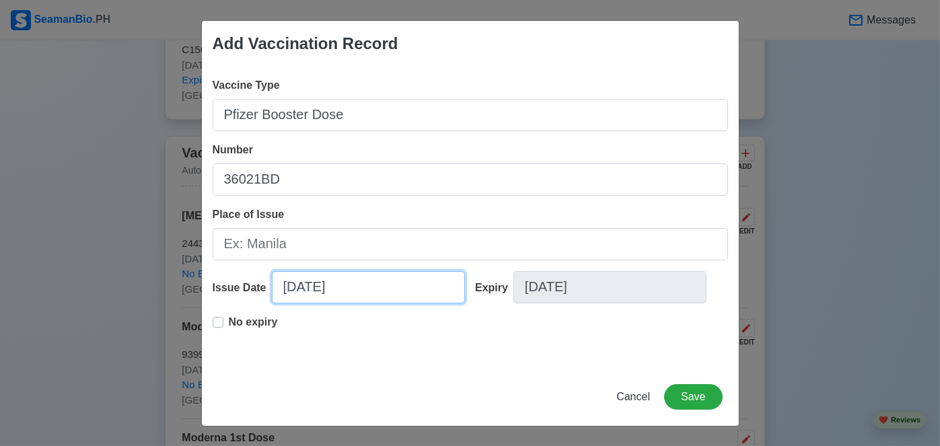
click at [289, 287] on input "[DATE]" at bounding box center [368, 287] width 193 height 32
select select "****"
select select "*********"
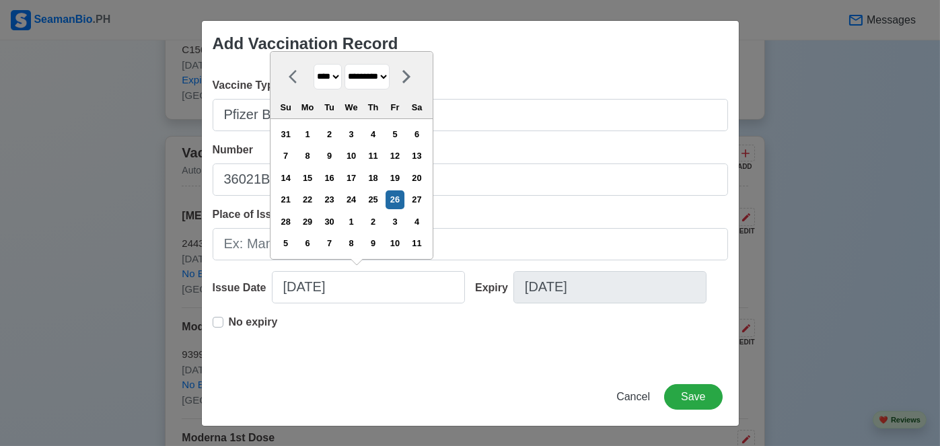
click at [338, 77] on select "**** **** **** **** **** **** **** **** **** **** **** **** **** **** **** ****…" at bounding box center [327, 77] width 28 height 26
select select "****"
click at [313, 65] on select "**** **** **** **** **** **** **** **** **** **** **** **** **** **** **** ****…" at bounding box center [327, 77] width 28 height 26
click at [414, 79] on icon at bounding box center [406, 77] width 16 height 16
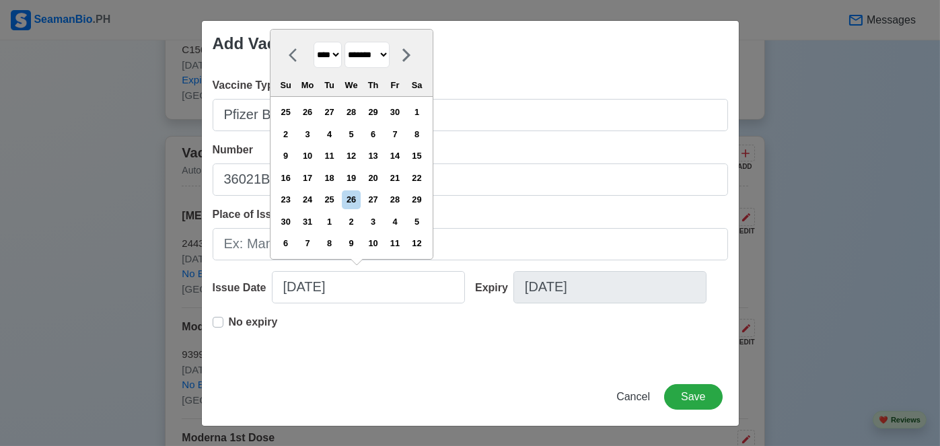
click at [390, 56] on select "******* ******** ***** ***** *** **** **** ****** ********* ******* ******** **…" at bounding box center [366, 55] width 45 height 26
select select "********"
click at [348, 65] on select "******* ******** ***** ***** *** **** **** ****** ********* ******* ******** **…" at bounding box center [366, 55] width 45 height 26
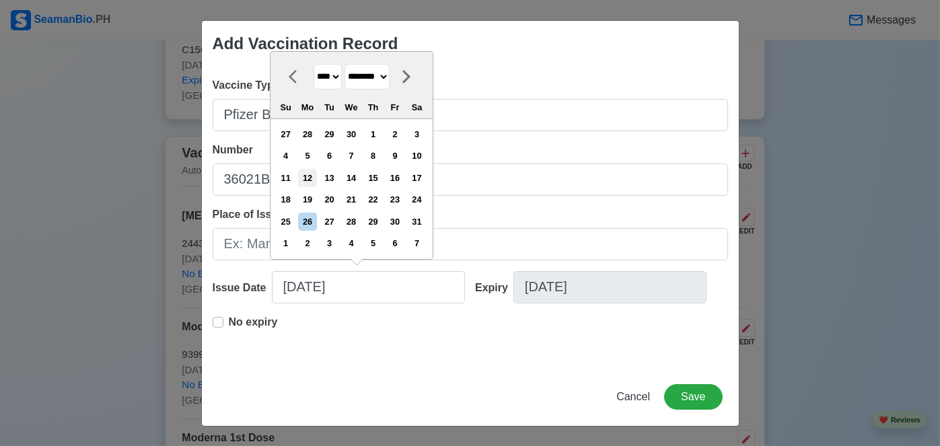
click at [316, 176] on div "12" at bounding box center [308, 178] width 18 height 18
type input "[DATE]"
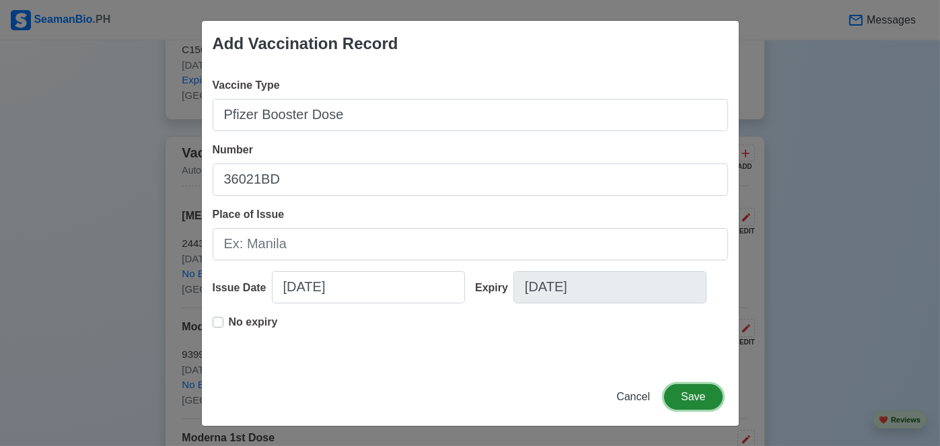
click at [704, 399] on button "Save" at bounding box center [693, 397] width 58 height 26
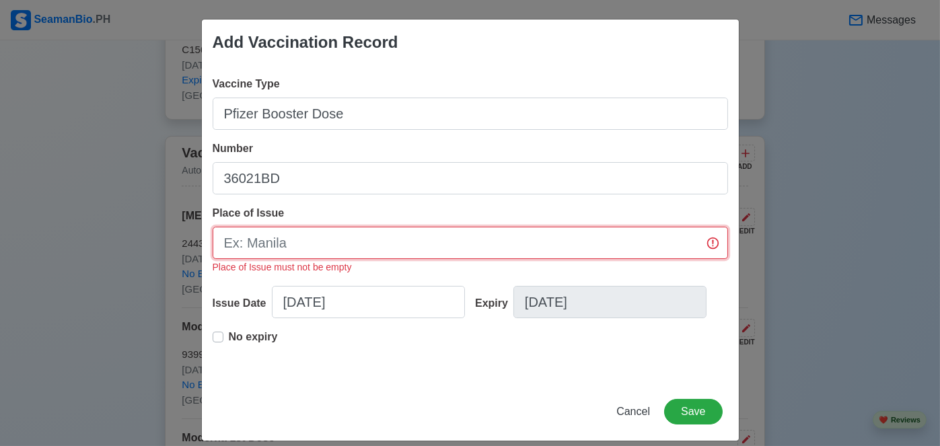
click at [367, 242] on input "Place of Issue" at bounding box center [470, 243] width 515 height 32
type input "[GEOGRAPHIC_DATA]"
click at [705, 414] on button "Save" at bounding box center [693, 412] width 58 height 26
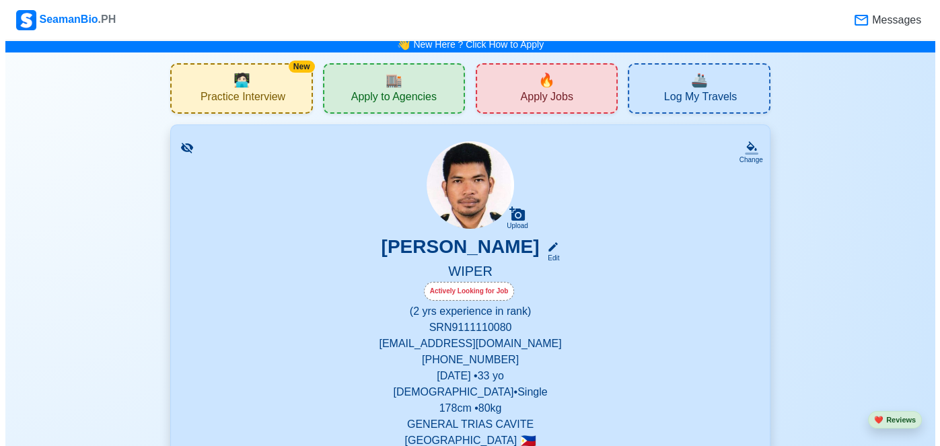
scroll to position [336, 0]
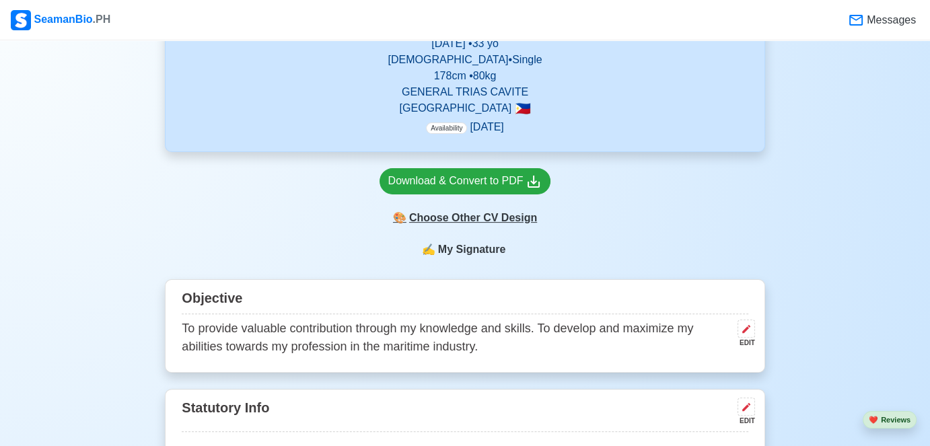
click at [487, 219] on div "🎨 Choose Other CV Design" at bounding box center [465, 218] width 172 height 26
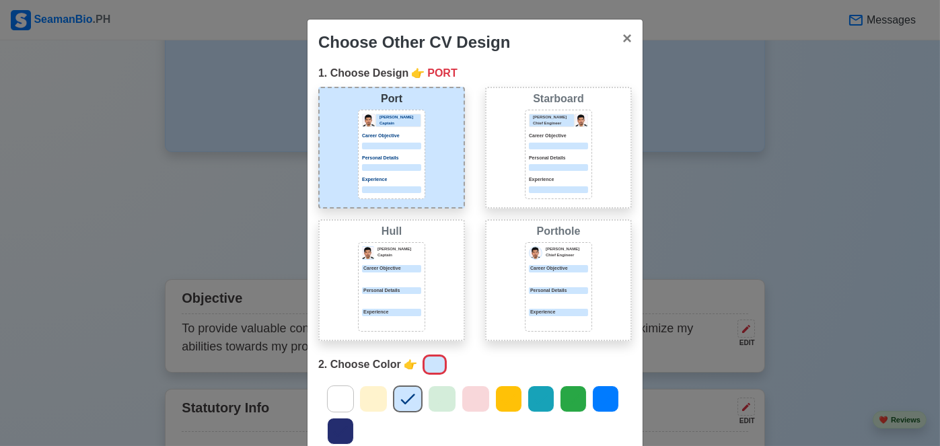
click at [546, 246] on p "[PERSON_NAME]" at bounding box center [567, 249] width 42 height 6
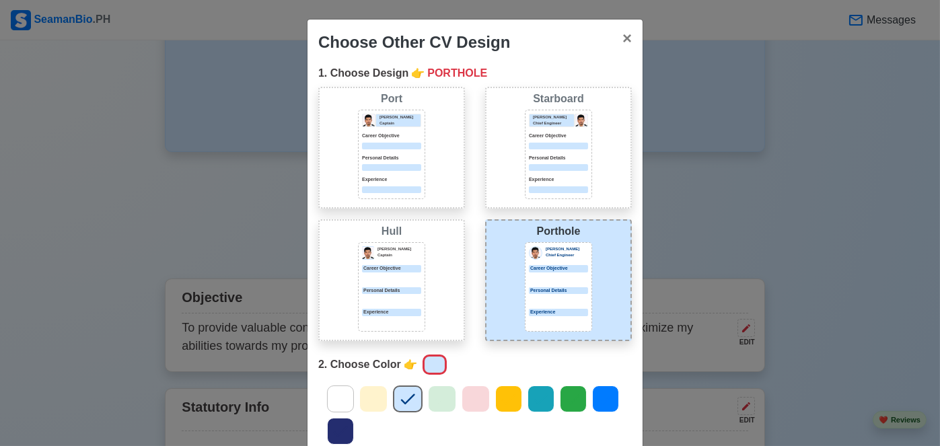
scroll to position [135, 0]
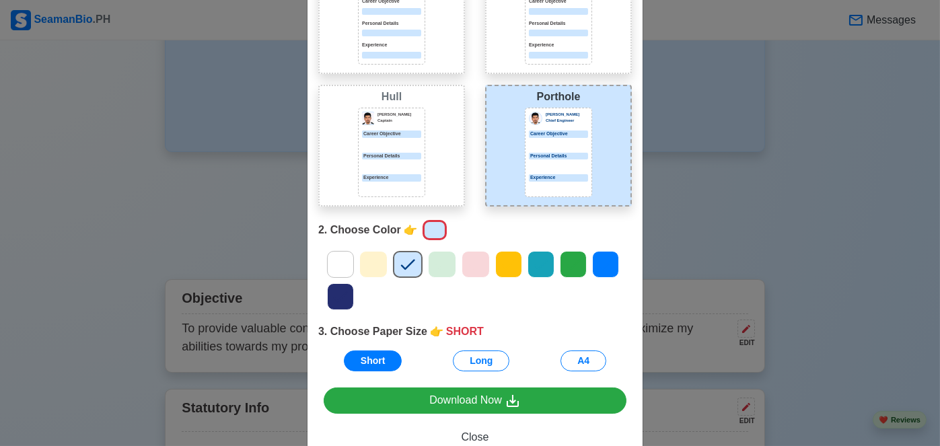
click at [602, 268] on icon at bounding box center [605, 264] width 20 height 20
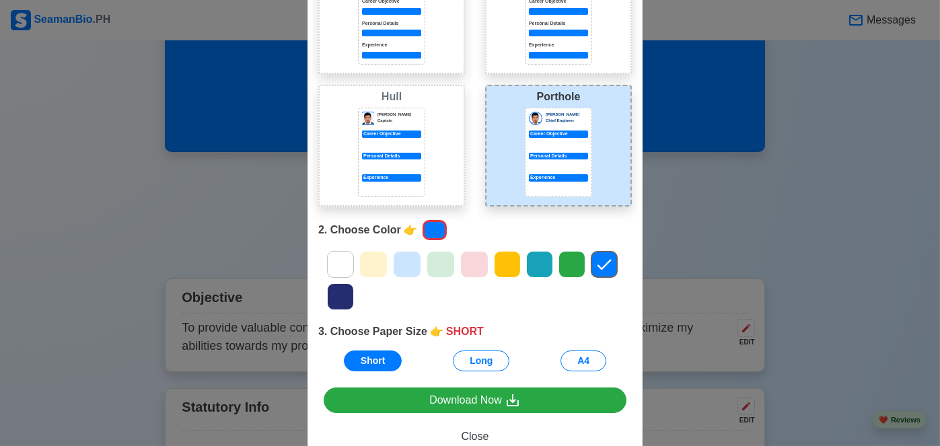
click at [337, 302] on icon at bounding box center [340, 297] width 20 height 20
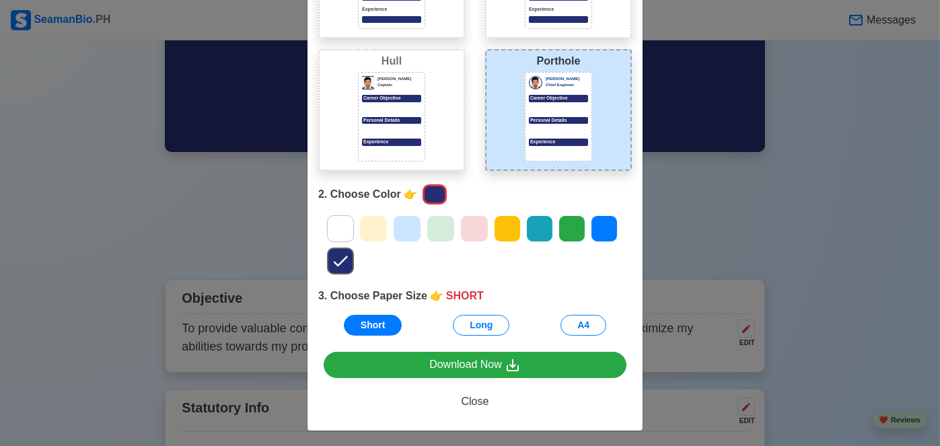
scroll to position [172, 0]
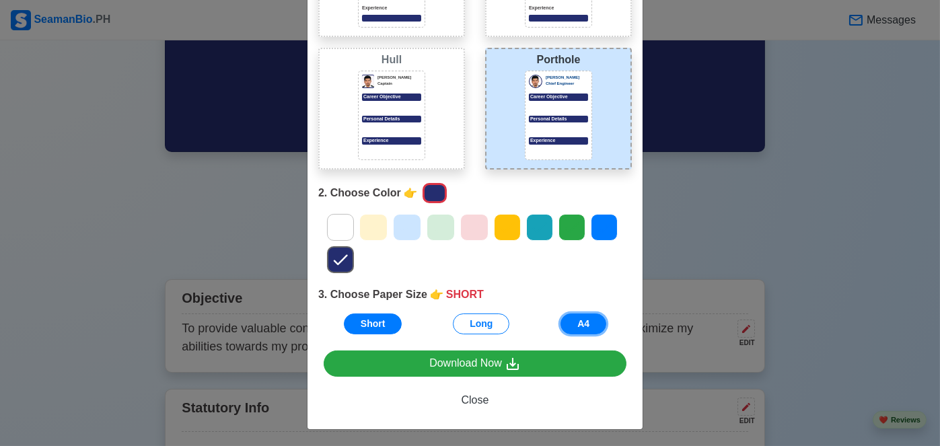
click at [592, 327] on button "A4" at bounding box center [583, 323] width 46 height 21
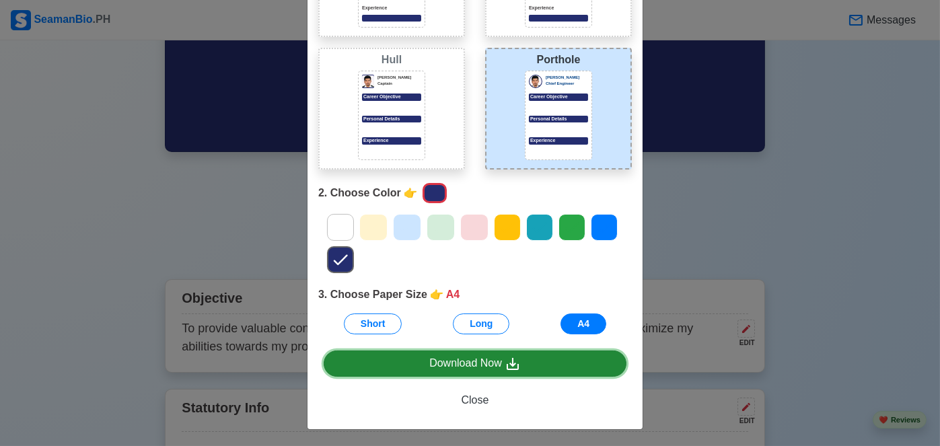
click at [548, 359] on link "Download Now" at bounding box center [475, 363] width 303 height 26
